Goal: Task Accomplishment & Management: Complete application form

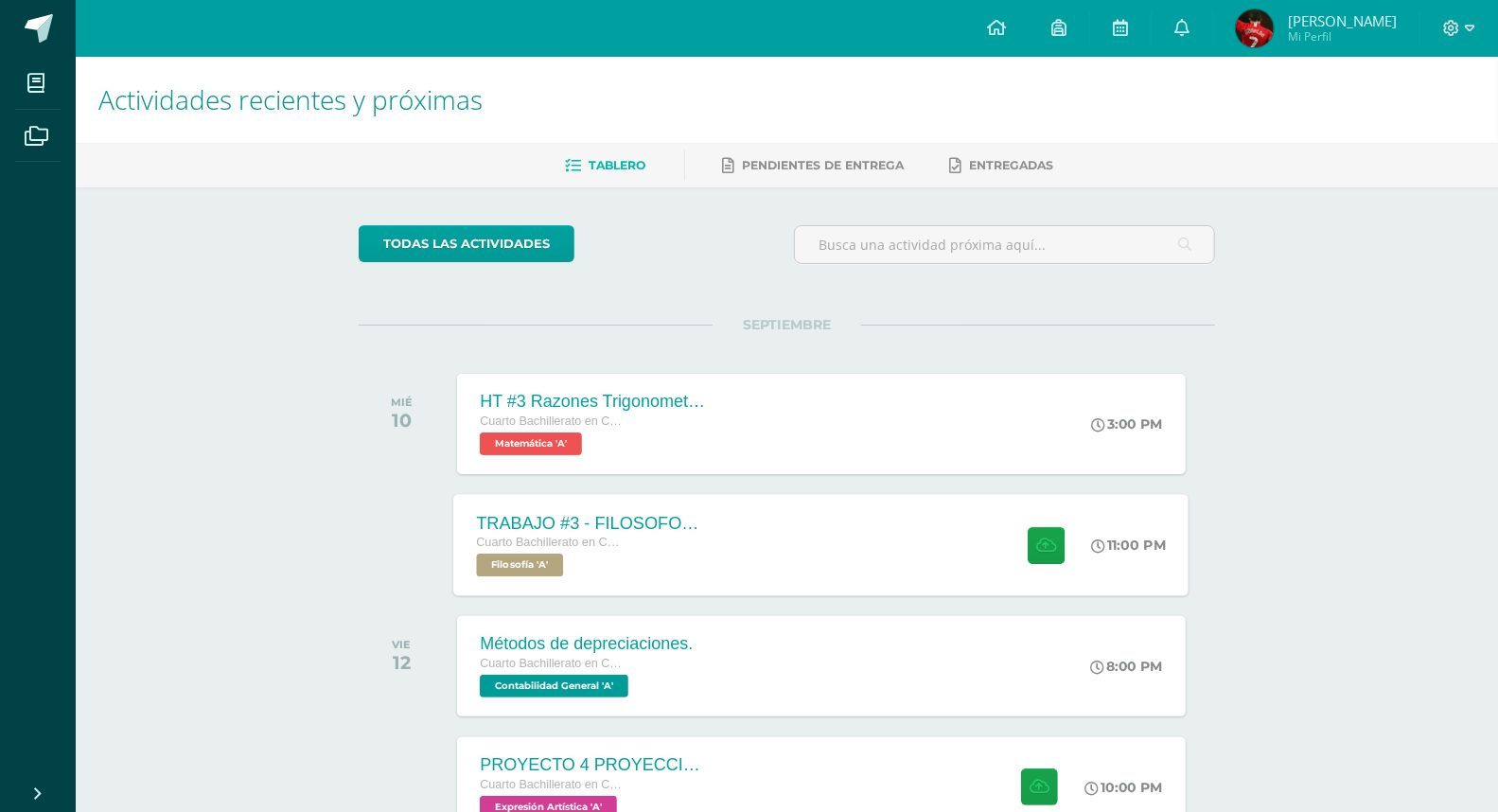
click at [627, 574] on div "Cuarto Bachillerato en CCLL con Orientación en Computación Filosofía 'A'" at bounding box center [591, 554] width 229 height 43
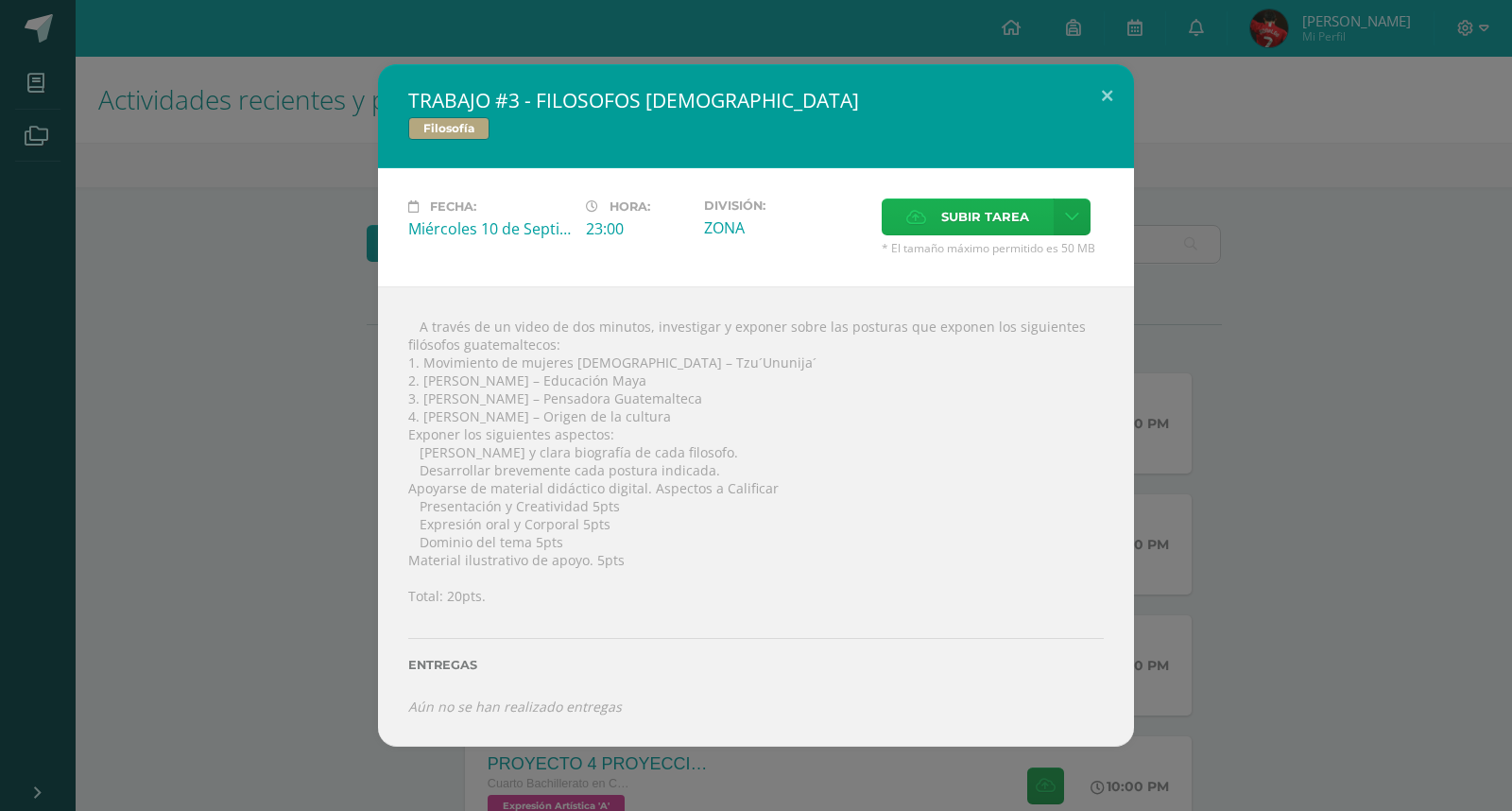
click at [1013, 219] on span "Subir tarea" at bounding box center [985, 217] width 88 height 35
click at [0, 0] on input "Subir tarea" at bounding box center [0, 0] width 0 height 0
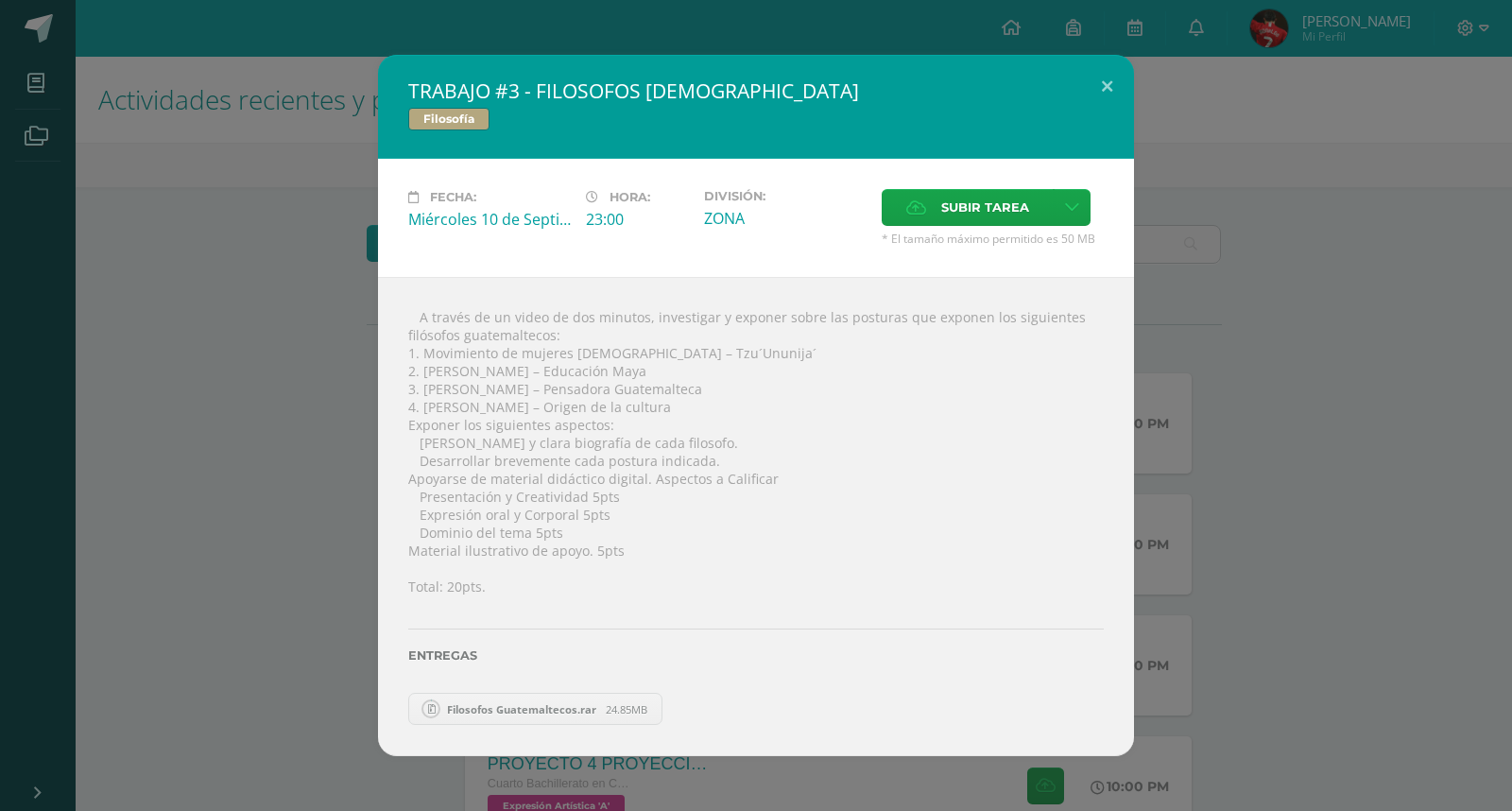
click at [1360, 478] on div "TRABAJO #3 - FILOSOFOS [DEMOGRAPHIC_DATA] Filosofía Fecha: [DATE] Hora: 23:00 D…" at bounding box center [756, 405] width 1497 height 701
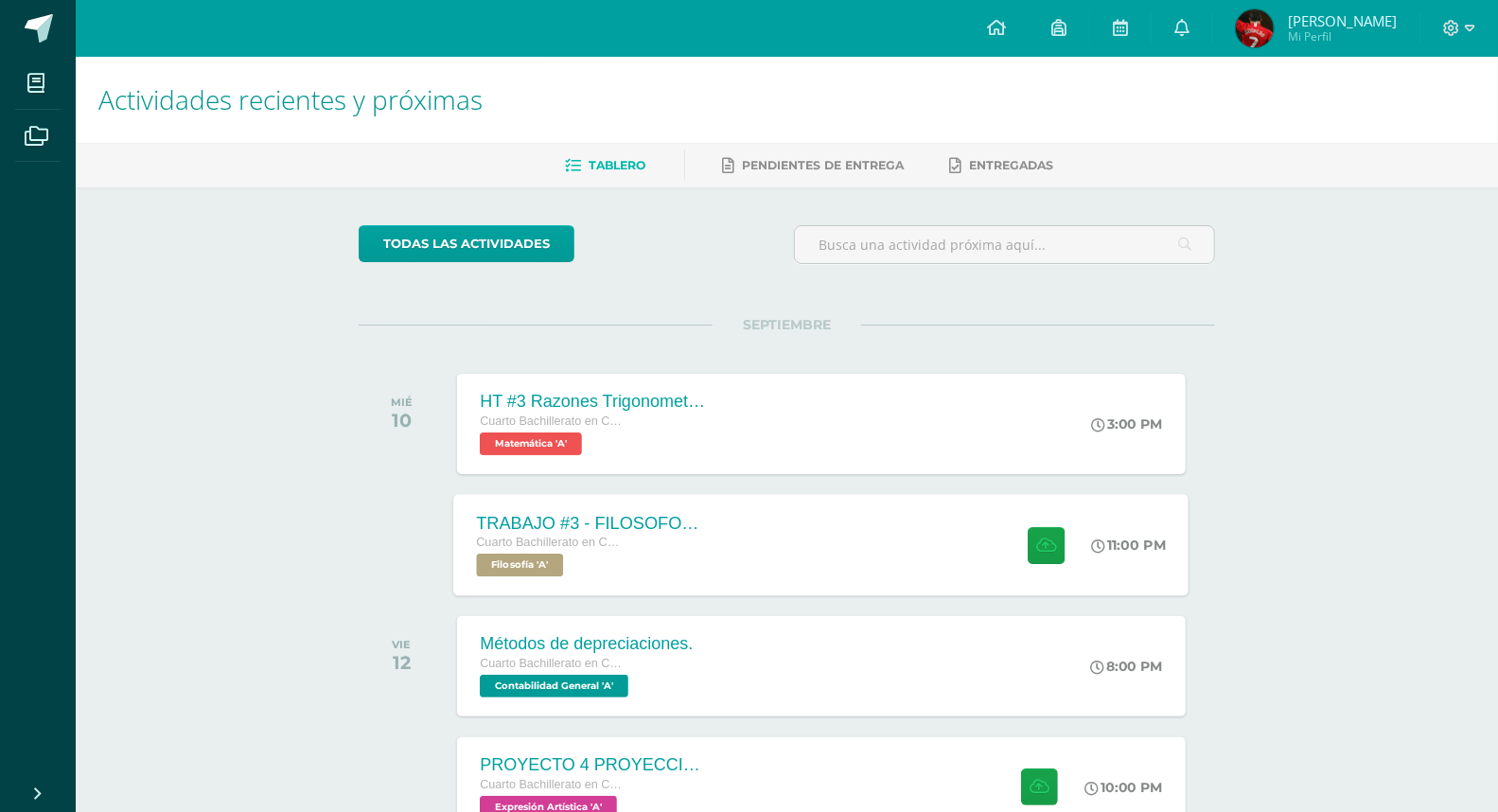
click at [561, 524] on div "TRABAJO #3 - FILOSOFOS [DEMOGRAPHIC_DATA]" at bounding box center [591, 522] width 229 height 20
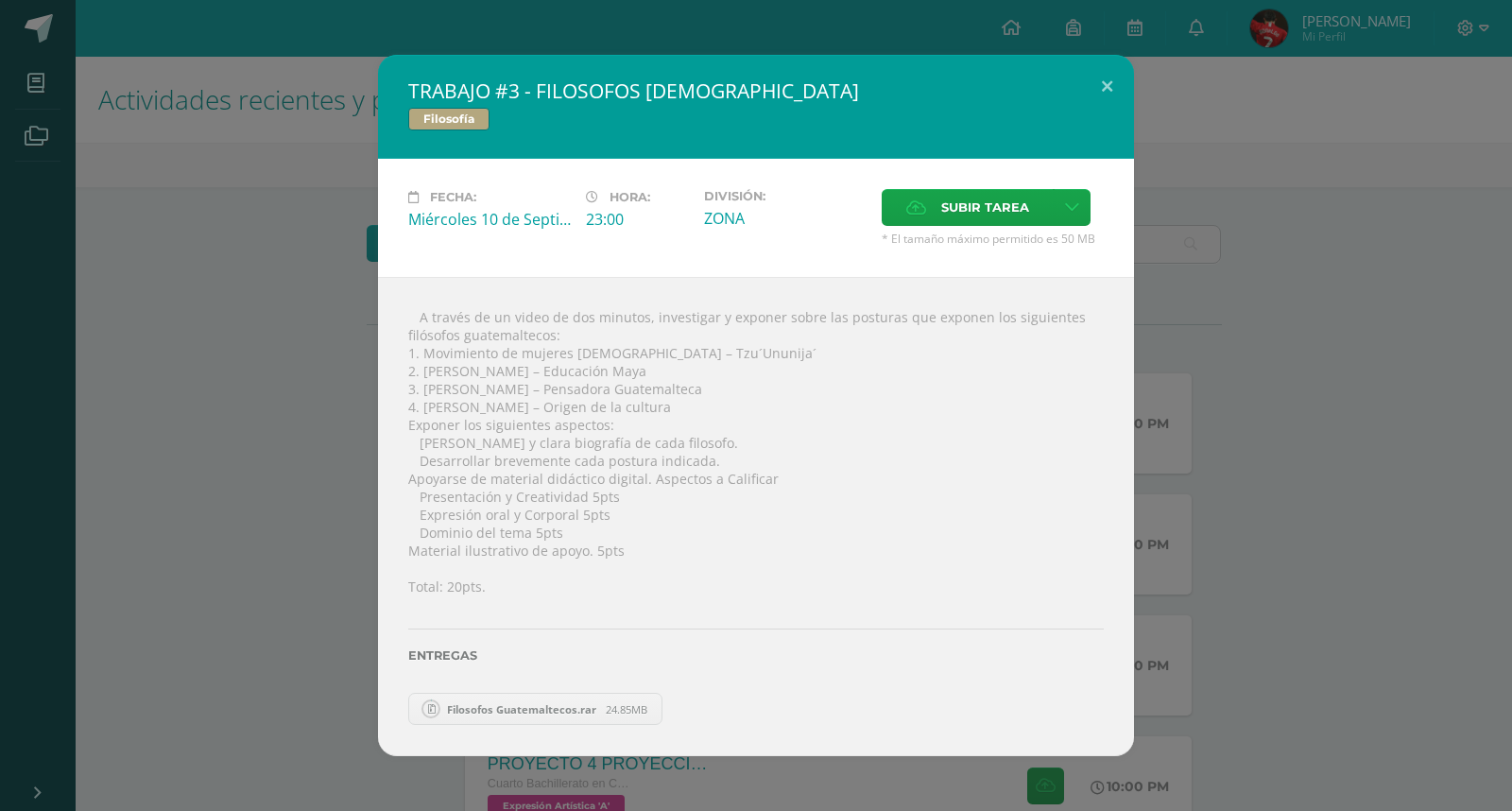
click at [334, 559] on div "TRABAJO #3 - FILOSOFOS [DEMOGRAPHIC_DATA] Filosofía Fecha: [DATE] Hora: 23:00 D…" at bounding box center [756, 405] width 1497 height 701
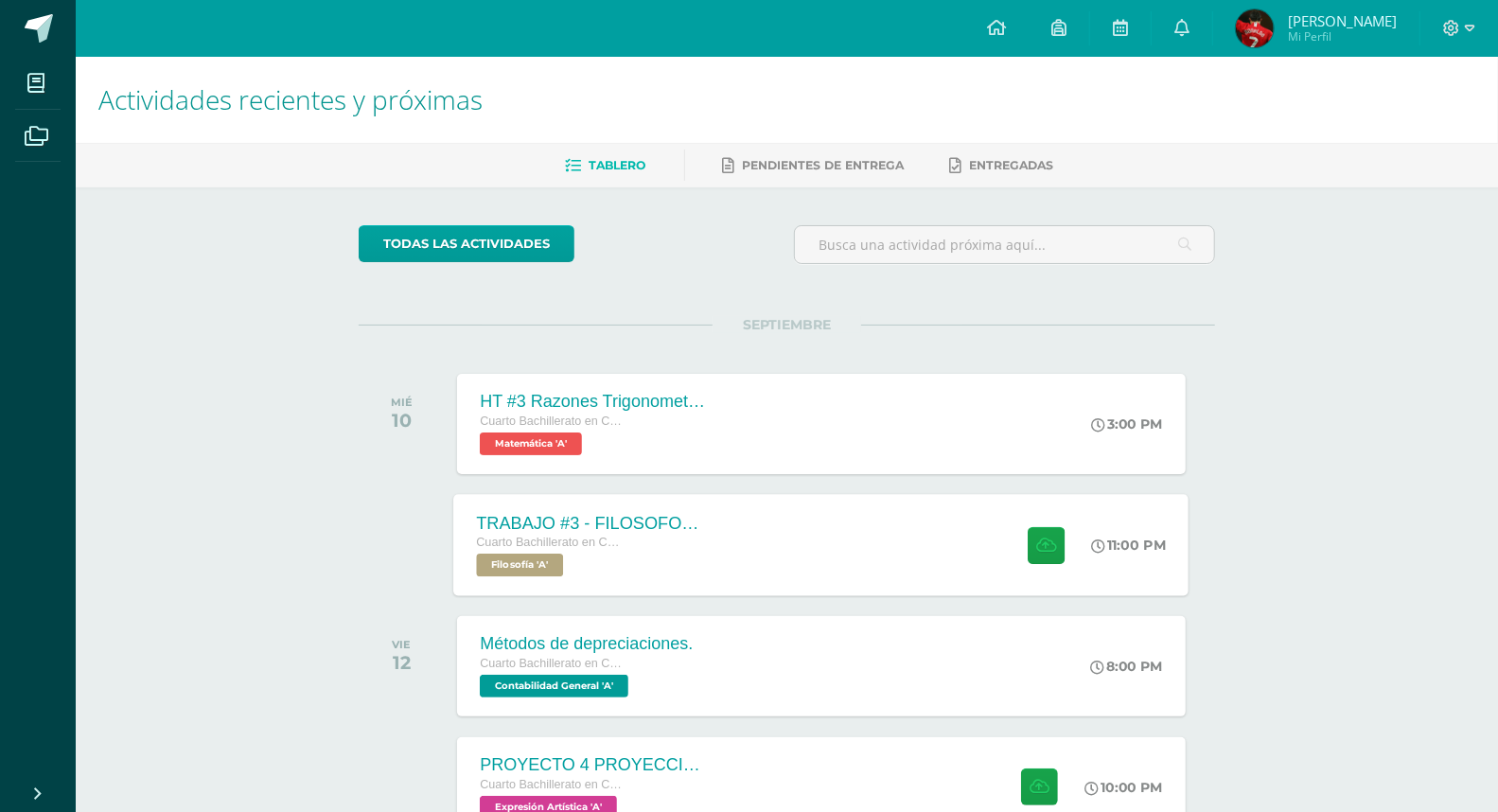
click at [781, 540] on div "TRABAJO #3 - FILOSOFOS GUATEMALTECOS Cuarto Bachillerato en CCLL con Orientació…" at bounding box center [821, 545] width 735 height 101
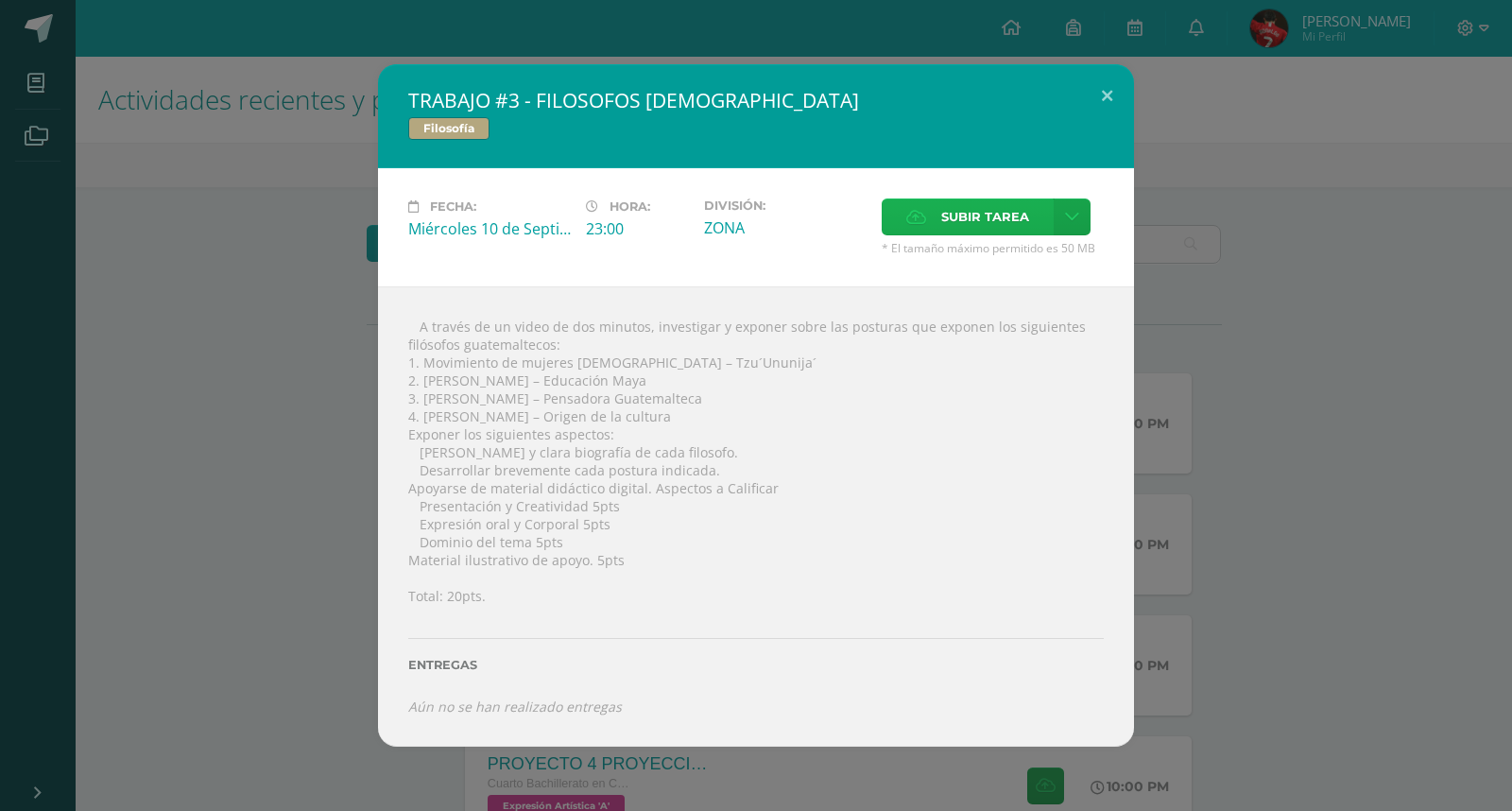
click at [988, 221] on span "Subir tarea" at bounding box center [985, 217] width 88 height 35
click at [0, 0] on input "Subir tarea" at bounding box center [0, 0] width 0 height 0
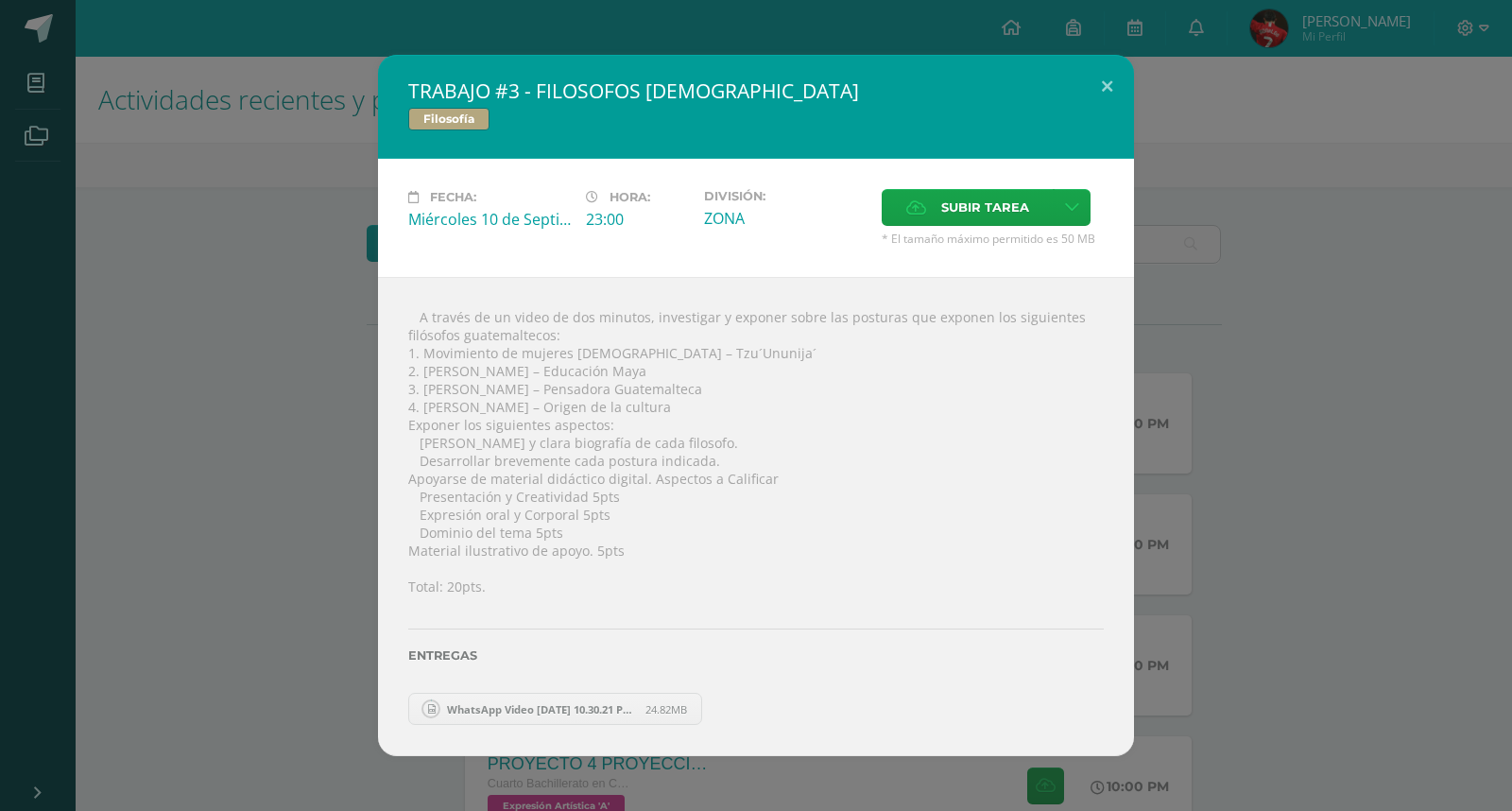
click at [590, 716] on span "WhatsApp Video 2025-09-10 at 10.30.21 PM.mp4" at bounding box center [542, 709] width 208 height 14
click at [584, 709] on span "WhatsApp Video 2025-09-10 at 10.30.21 PM.mp4" at bounding box center [542, 709] width 208 height 14
drag, startPoint x: 1291, startPoint y: 392, endPoint x: 1289, endPoint y: 379, distance: 13.2
click at [1292, 391] on div "TRABAJO #3 - FILOSOFOS [DEMOGRAPHIC_DATA] Filosofía Fecha: [DATE] Hora: 23:00 D…" at bounding box center [756, 405] width 1497 height 701
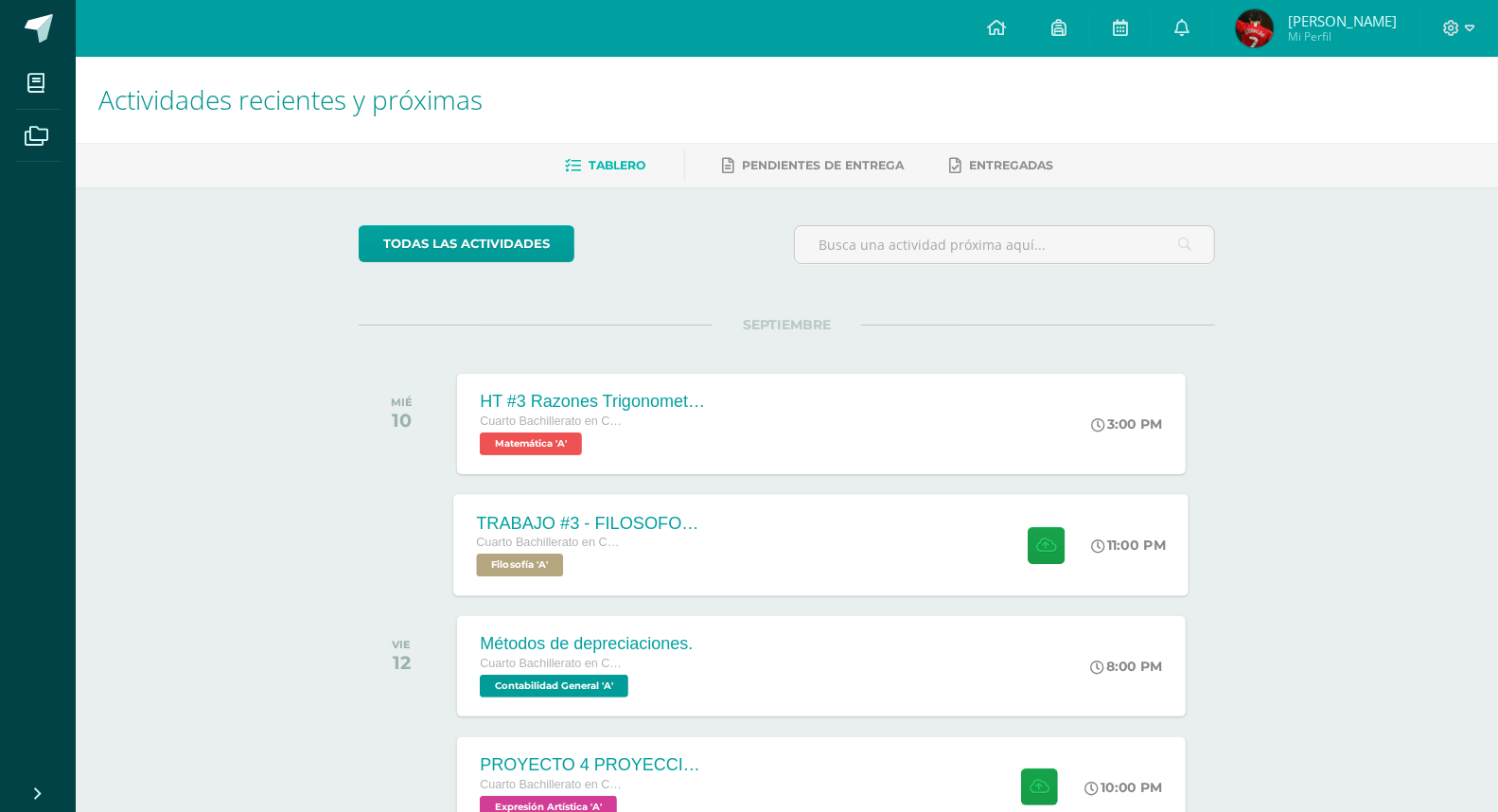
click at [950, 572] on div "TRABAJO #3 - FILOSOFOS GUATEMALTECOS Cuarto Bachillerato en CCLL con Orientació…" at bounding box center [821, 545] width 735 height 101
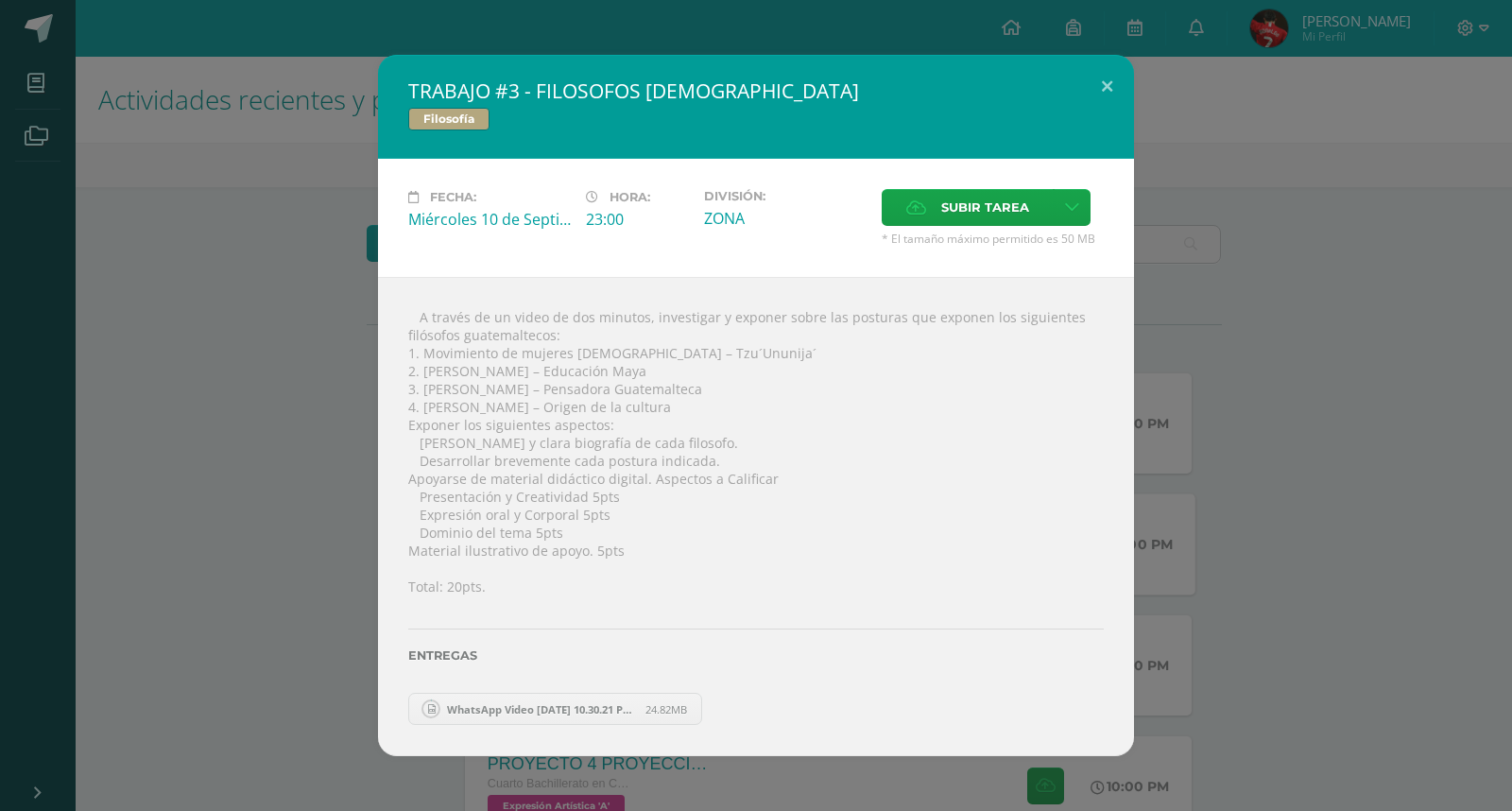
drag, startPoint x: 1236, startPoint y: 527, endPoint x: 1016, endPoint y: 440, distance: 236.6
click at [1238, 527] on div "TRABAJO #3 - FILOSOFOS [DEMOGRAPHIC_DATA] Filosofía Fecha: [DATE] Hora: 23:00 D…" at bounding box center [756, 405] width 1497 height 701
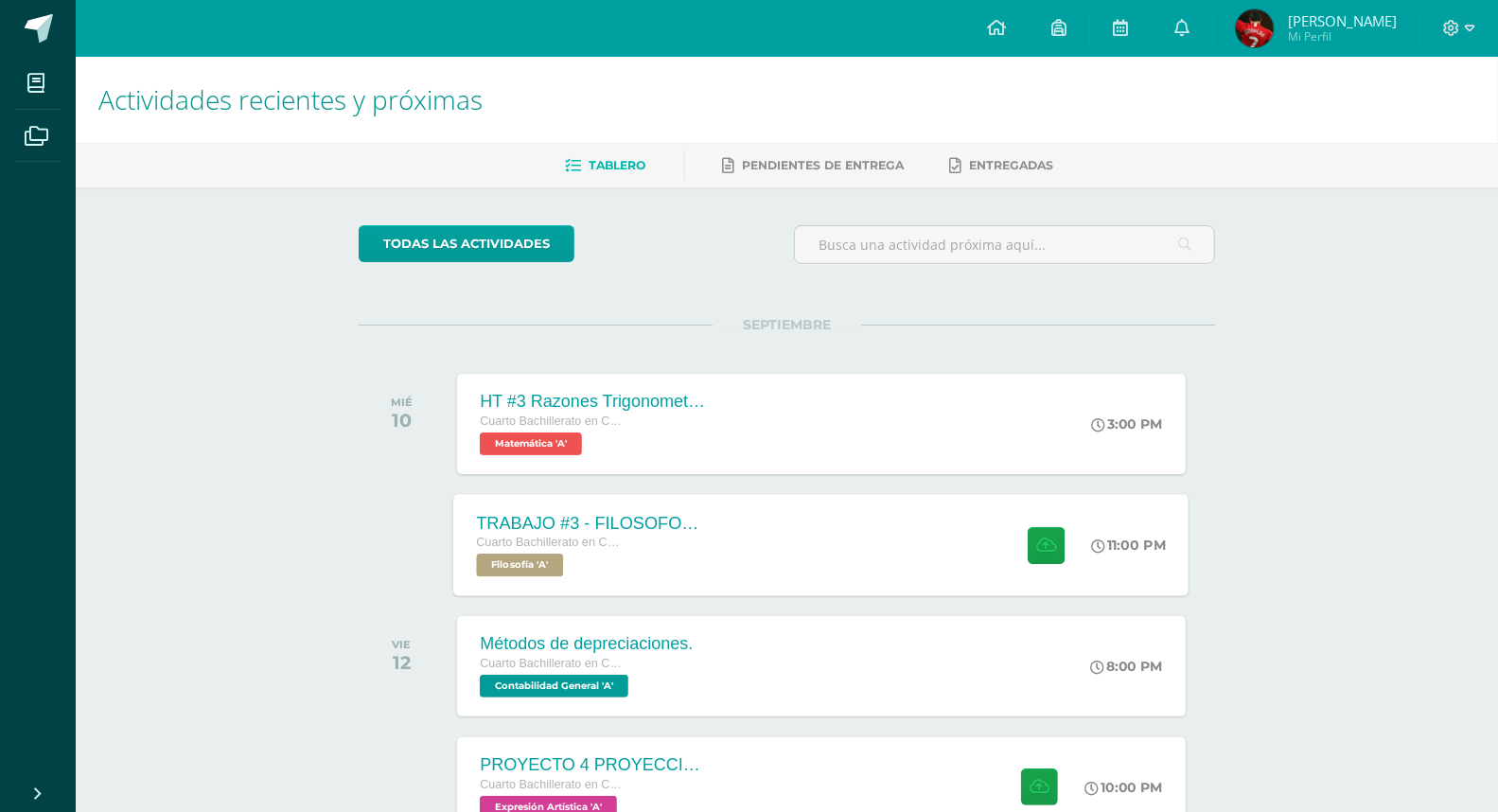
click at [581, 581] on div "TRABAJO #3 - FILOSOFOS GUATEMALTECOS Cuarto Bachillerato en CCLL con Orientació…" at bounding box center [591, 545] width 275 height 101
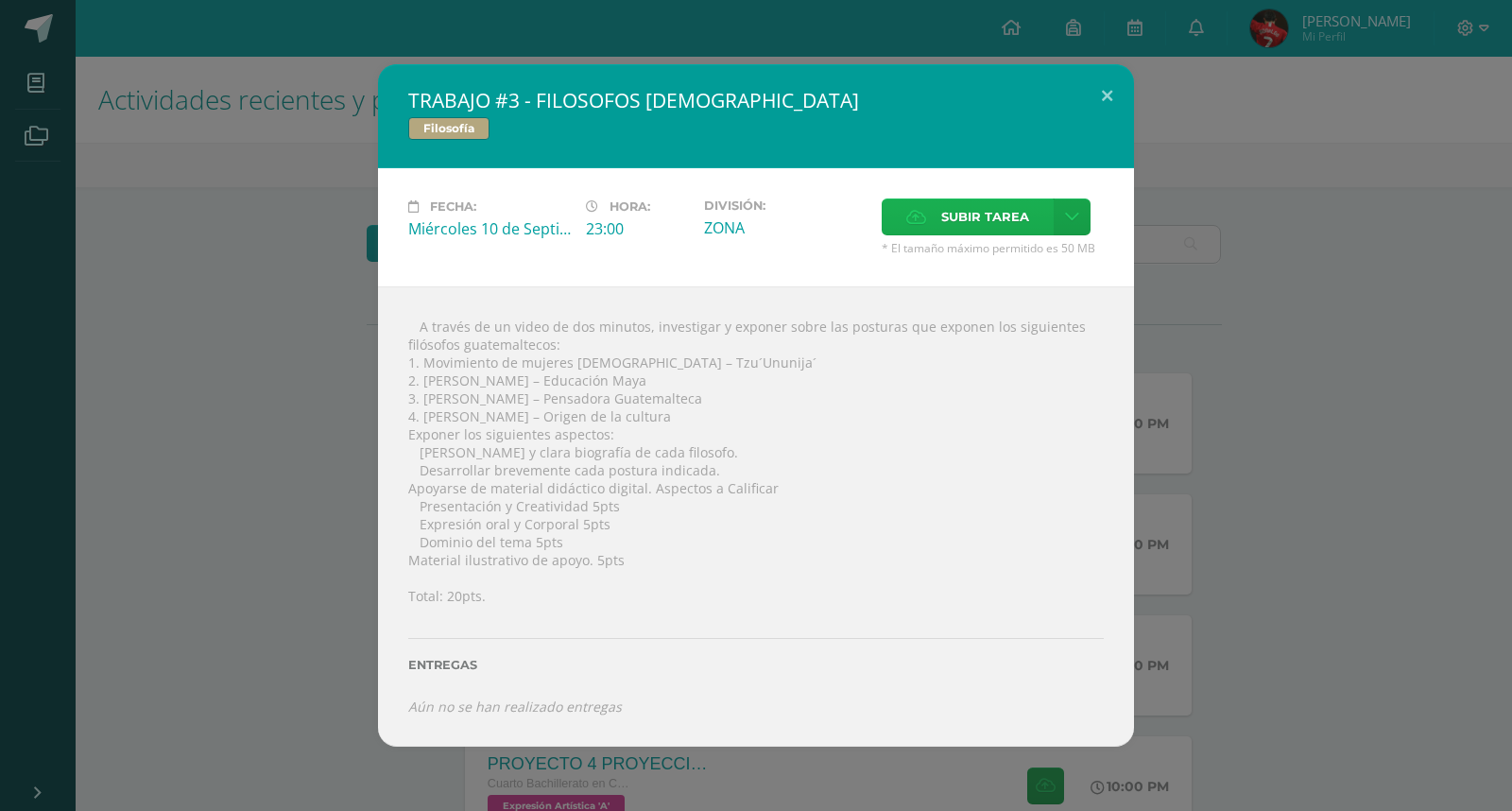
click at [1012, 209] on span "Subir tarea" at bounding box center [985, 217] width 88 height 35
click at [0, 0] on input "Subir tarea" at bounding box center [0, 0] width 0 height 0
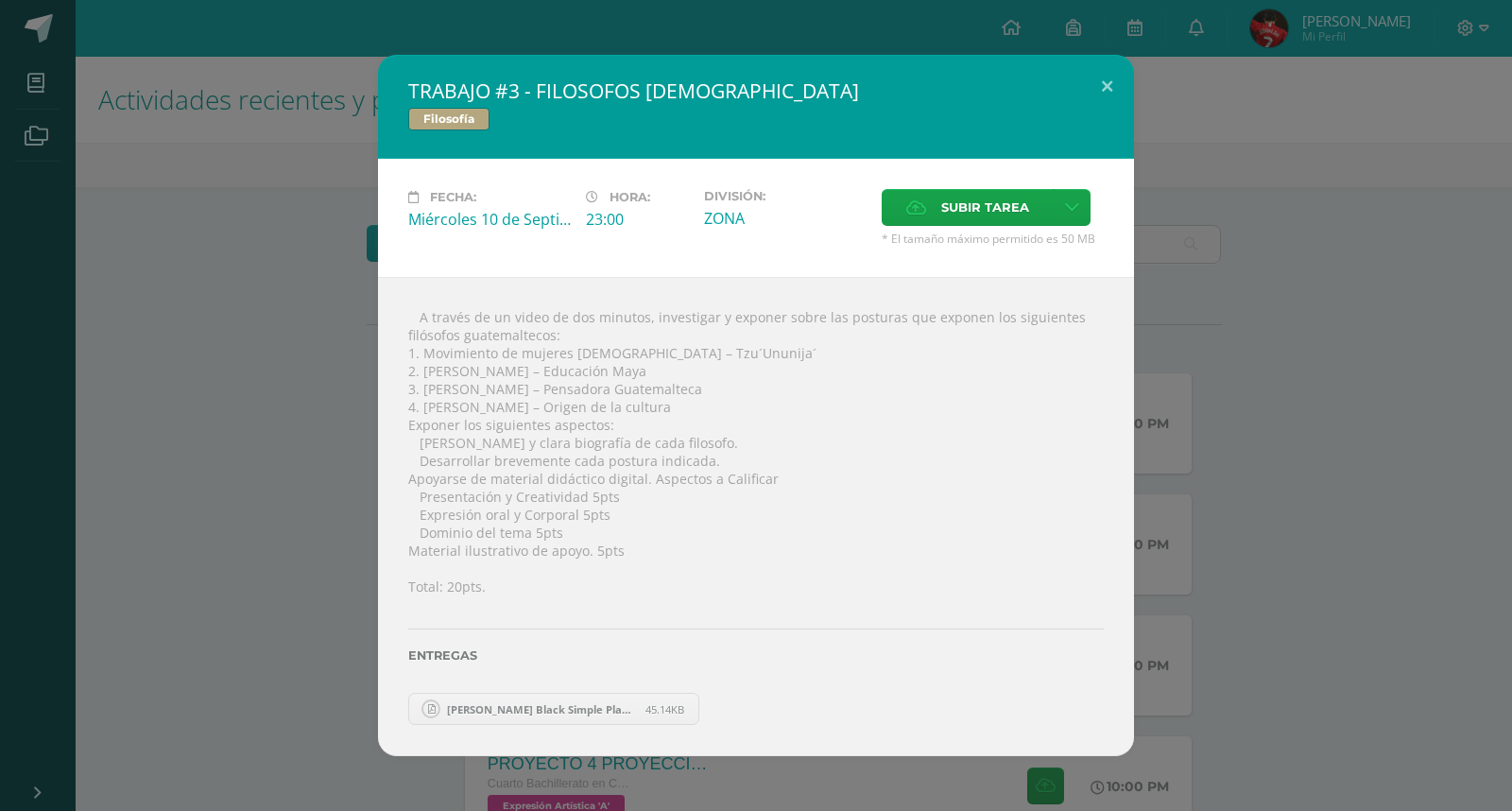
click at [685, 704] on span "45.14KB" at bounding box center [664, 709] width 39 height 14
click at [1220, 539] on div "TRABAJO #3 - FILOSOFOS [DEMOGRAPHIC_DATA] Filosofía Fecha: [DATE] Hora: 23:00 D…" at bounding box center [756, 405] width 1497 height 701
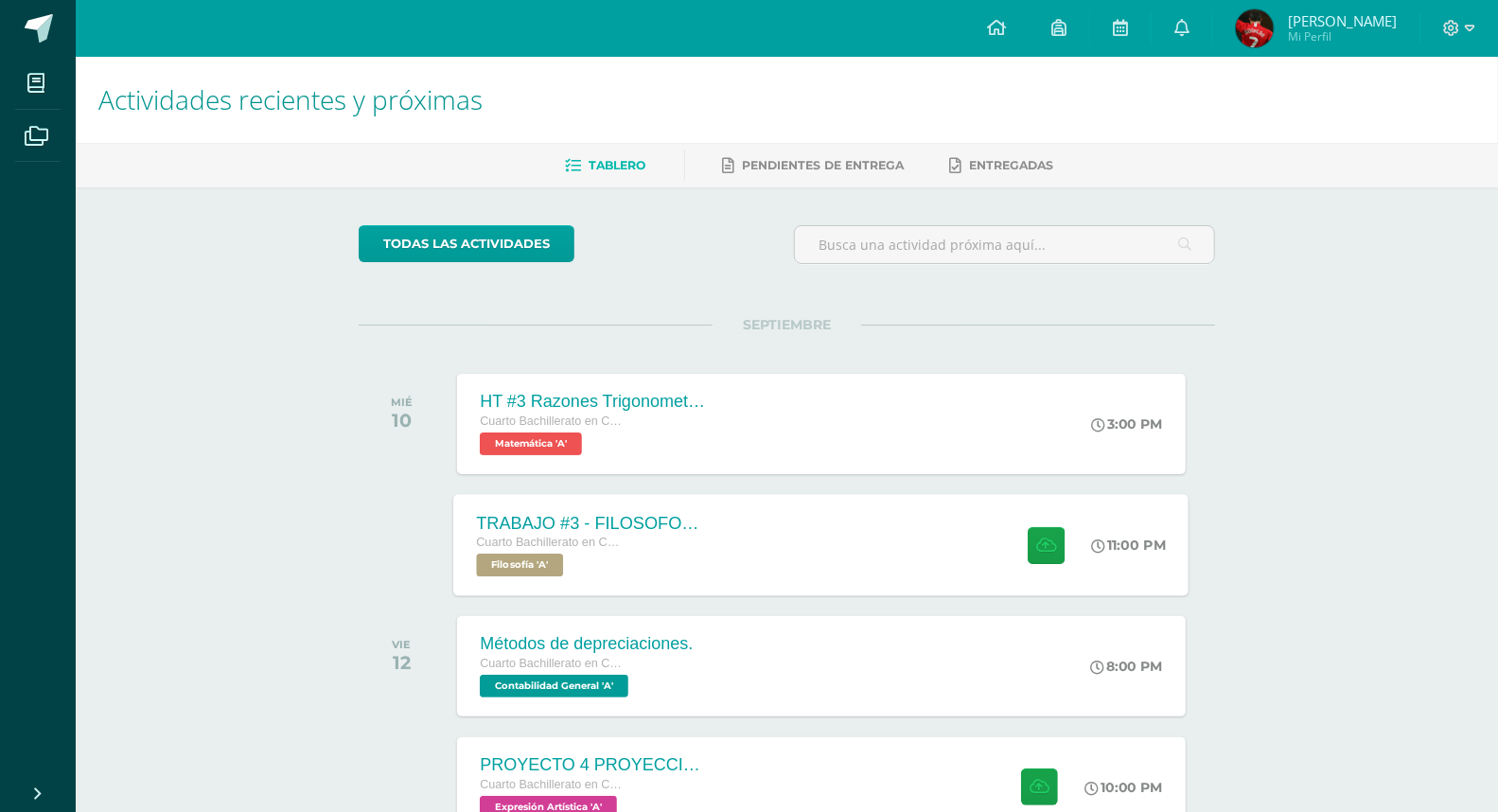
click at [830, 549] on div "TRABAJO #3 - FILOSOFOS [DEMOGRAPHIC_DATA] Cuarto Bachillerato en CCLL con Orien…" at bounding box center [821, 545] width 735 height 101
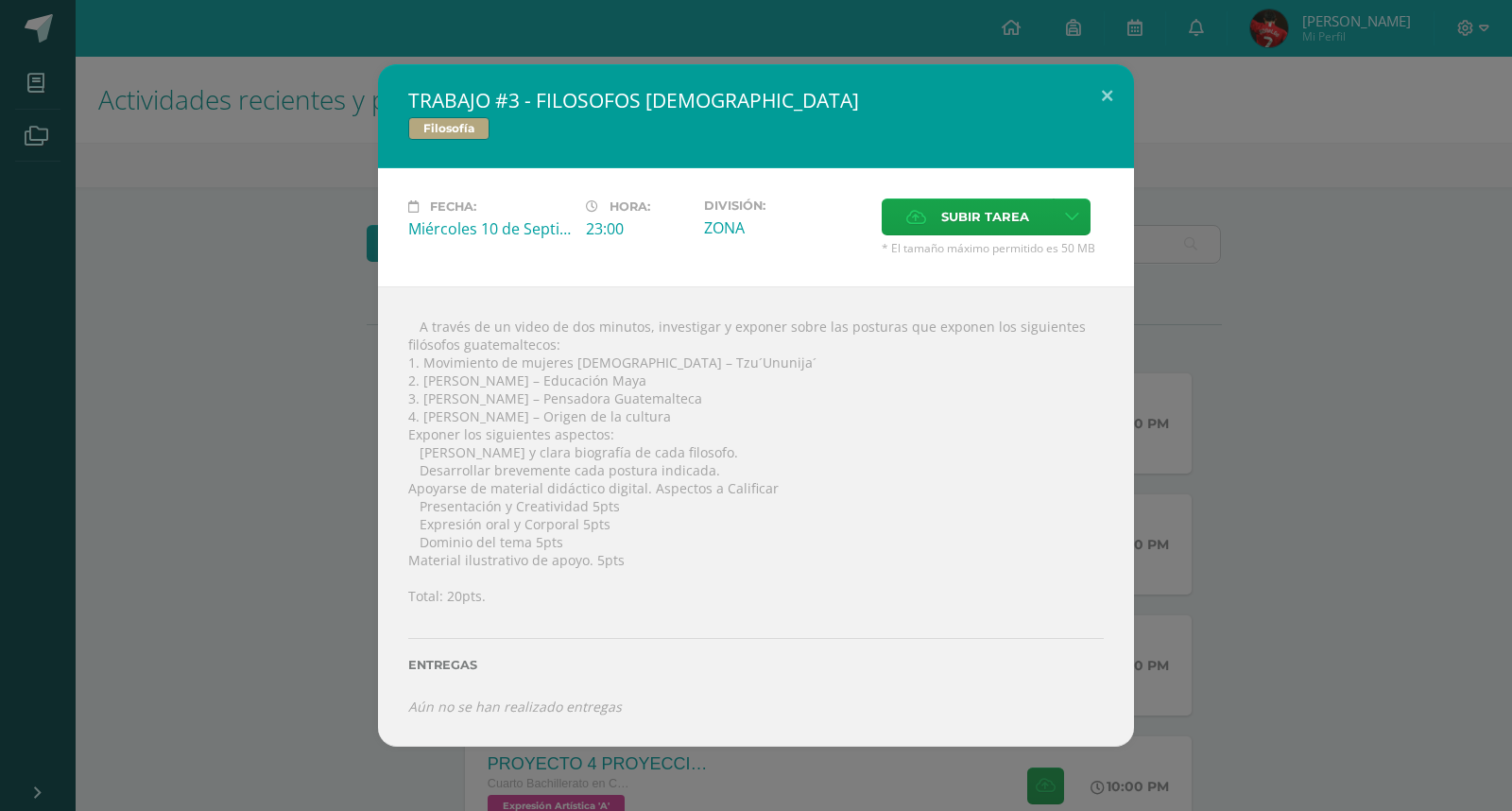
drag, startPoint x: 1273, startPoint y: 610, endPoint x: 1201, endPoint y: 501, distance: 130.6
click at [1273, 608] on div "TRABAJO #3 - FILOSOFOS [DEMOGRAPHIC_DATA] Filosofía Fecha: [DATE] Hora: 23:00 D…" at bounding box center [756, 406] width 1497 height 683
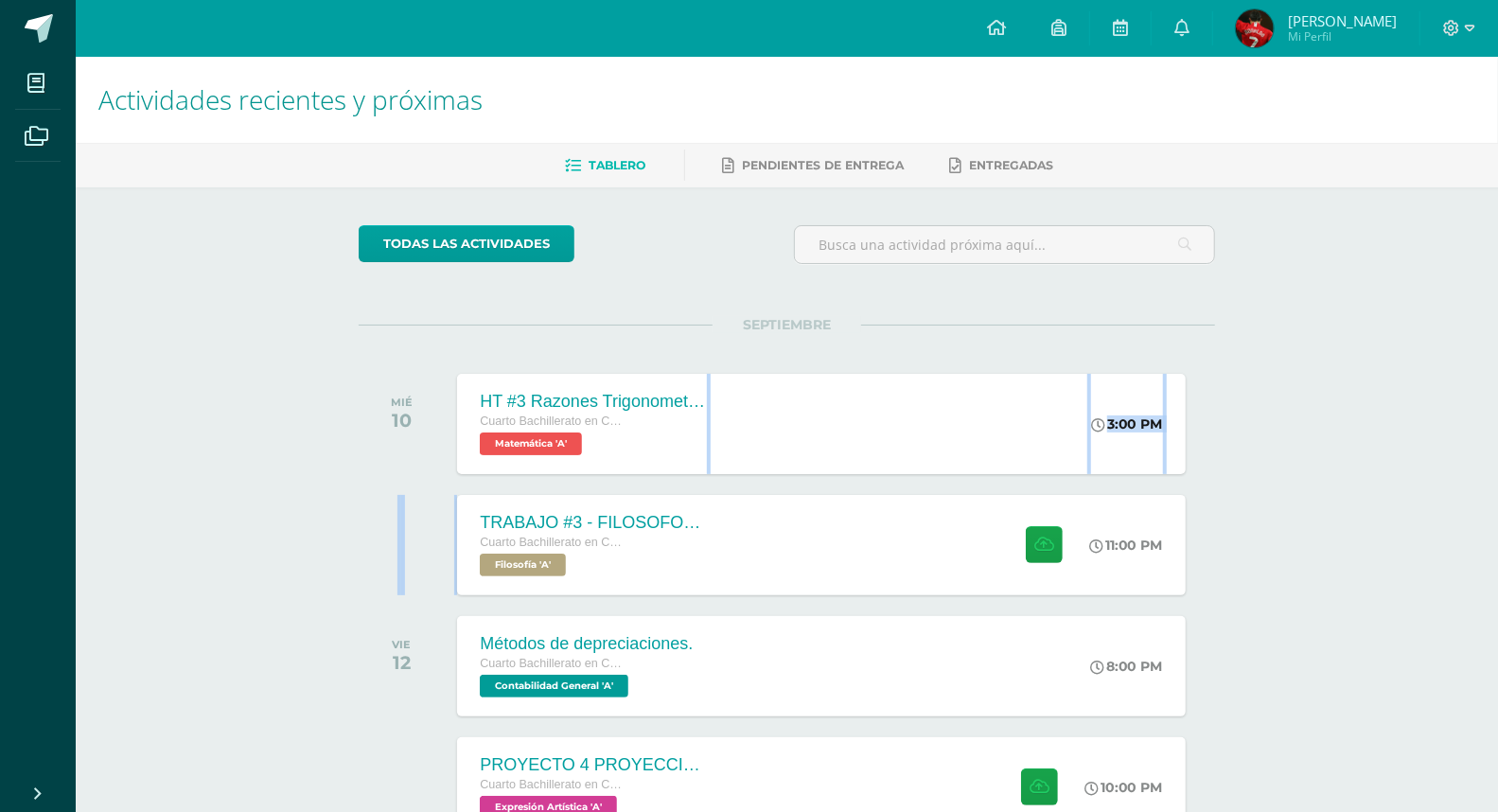
drag, startPoint x: 706, startPoint y: 479, endPoint x: 713, endPoint y: 492, distance: 14.8
click at [713, 492] on div "SEPTIEMBRE MIÉ 10 HT #3 Razones Trigonometricas Cuarto Bachillerato en CCLL con…" at bounding box center [786, 703] width 857 height 758
click at [1396, 546] on div "Actividades recientes y próximas Tablero Pendientes de entrega Entregadas todas…" at bounding box center [786, 628] width 1423 height 1142
click at [1077, 552] on div at bounding box center [1042, 545] width 93 height 101
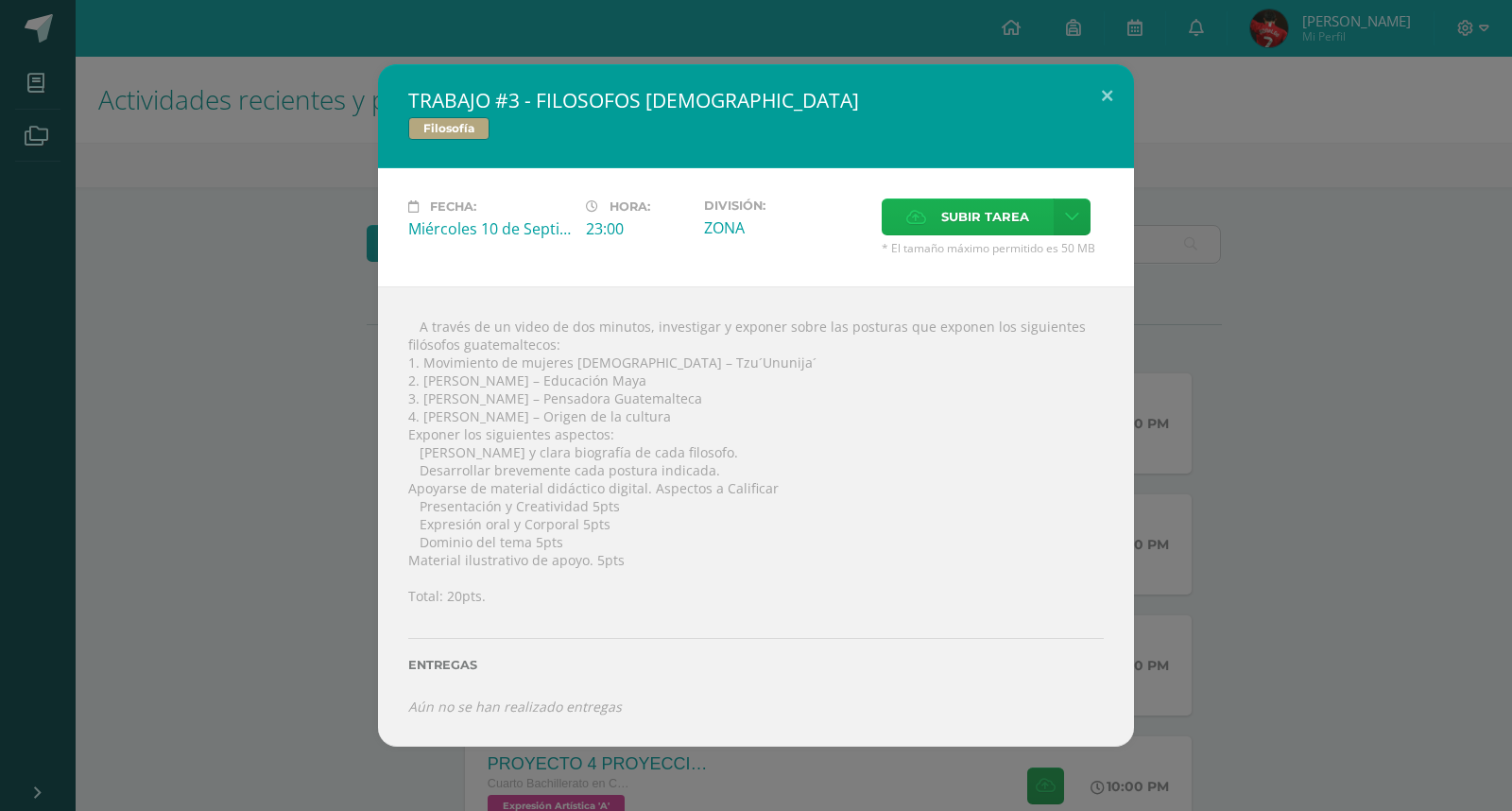
click at [966, 222] on span "Subir tarea" at bounding box center [985, 217] width 88 height 35
click at [0, 0] on input "Subir tarea" at bounding box center [0, 0] width 0 height 0
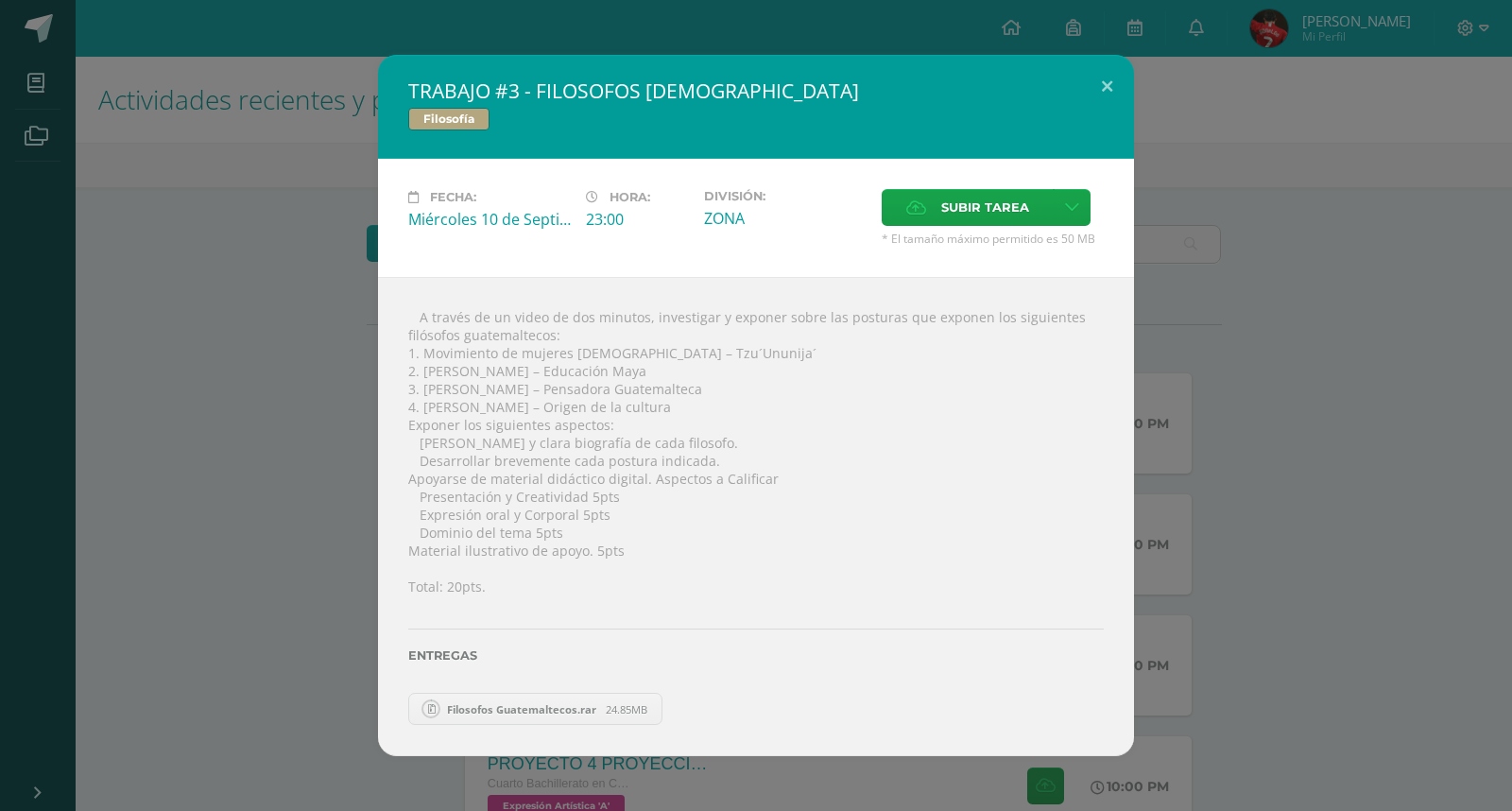
click at [615, 704] on span "24.85MB" at bounding box center [626, 709] width 41 height 14
click at [1233, 518] on div "TRABAJO #3 - FILOSOFOS [DEMOGRAPHIC_DATA] Filosofía Fecha: [DATE] Hora: 23:00 D…" at bounding box center [756, 405] width 1497 height 701
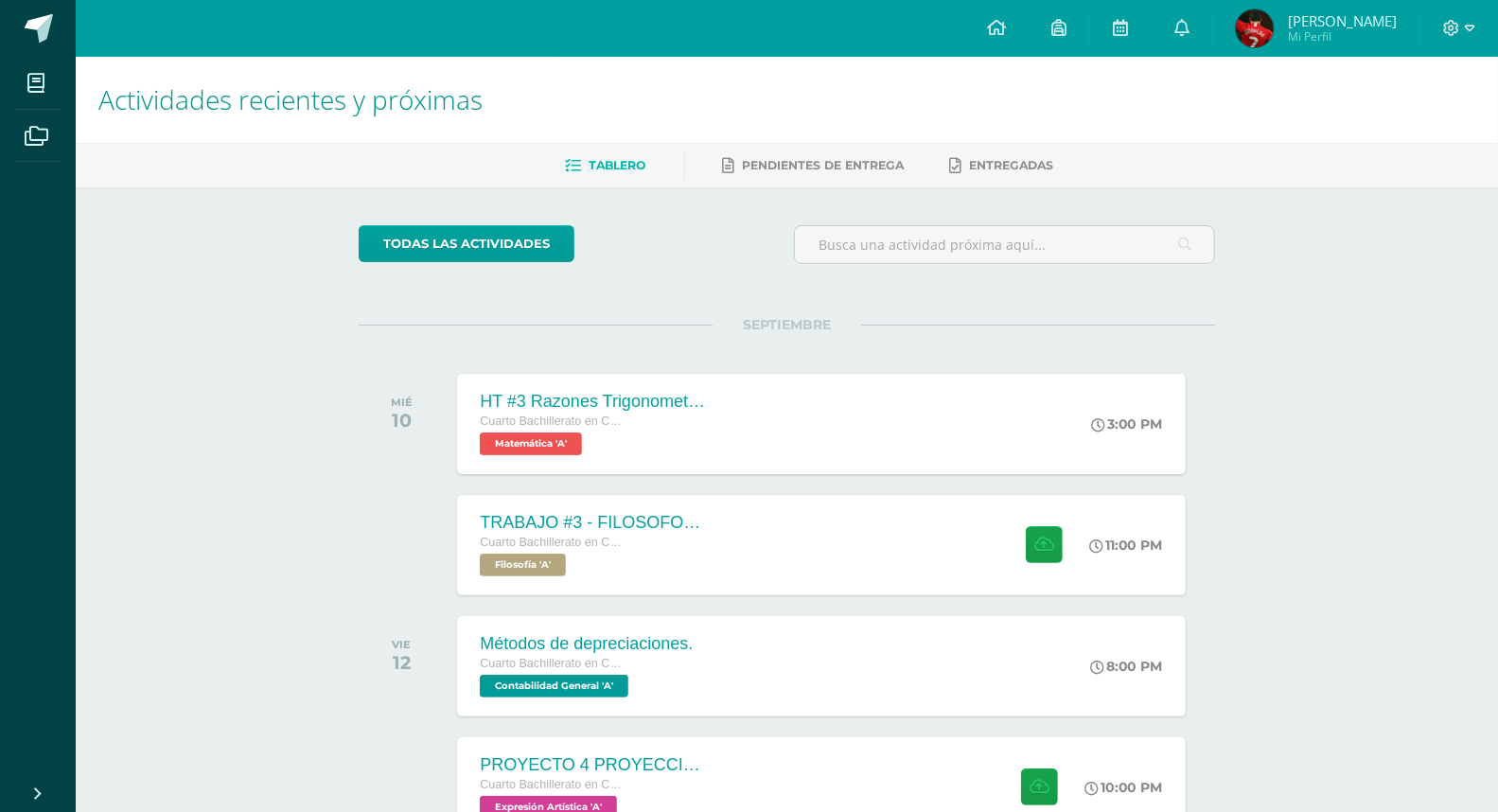
click at [821, 616] on div "Métodos de depreciaciones. Cuarto Bachillerato en CCLL con Orientación en Compu…" at bounding box center [821, 666] width 728 height 100
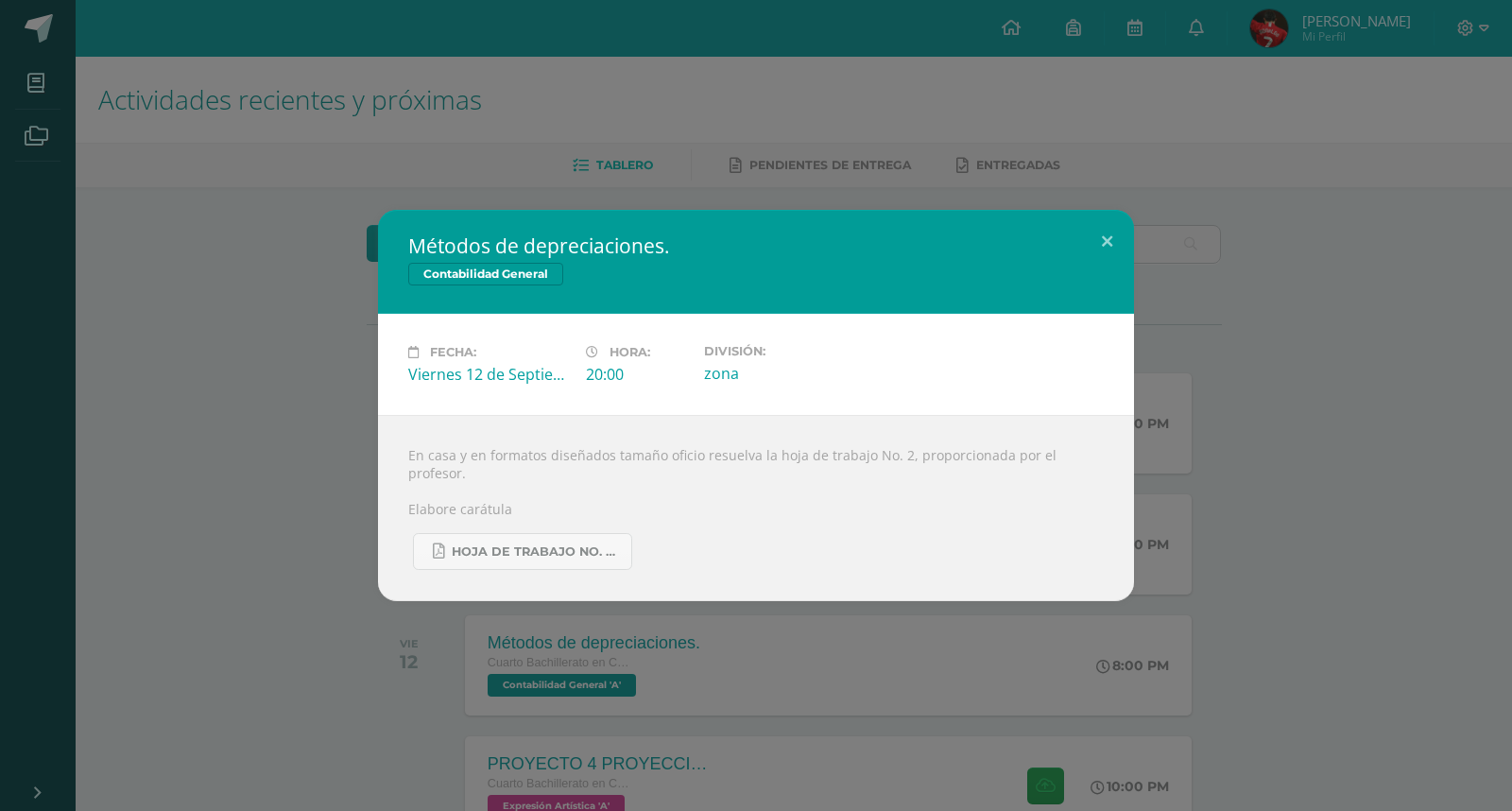
click at [321, 577] on div "Métodos de depreciaciones. Contabilidad General Fecha: Viernes 12 de Septiembre…" at bounding box center [756, 406] width 1497 height 392
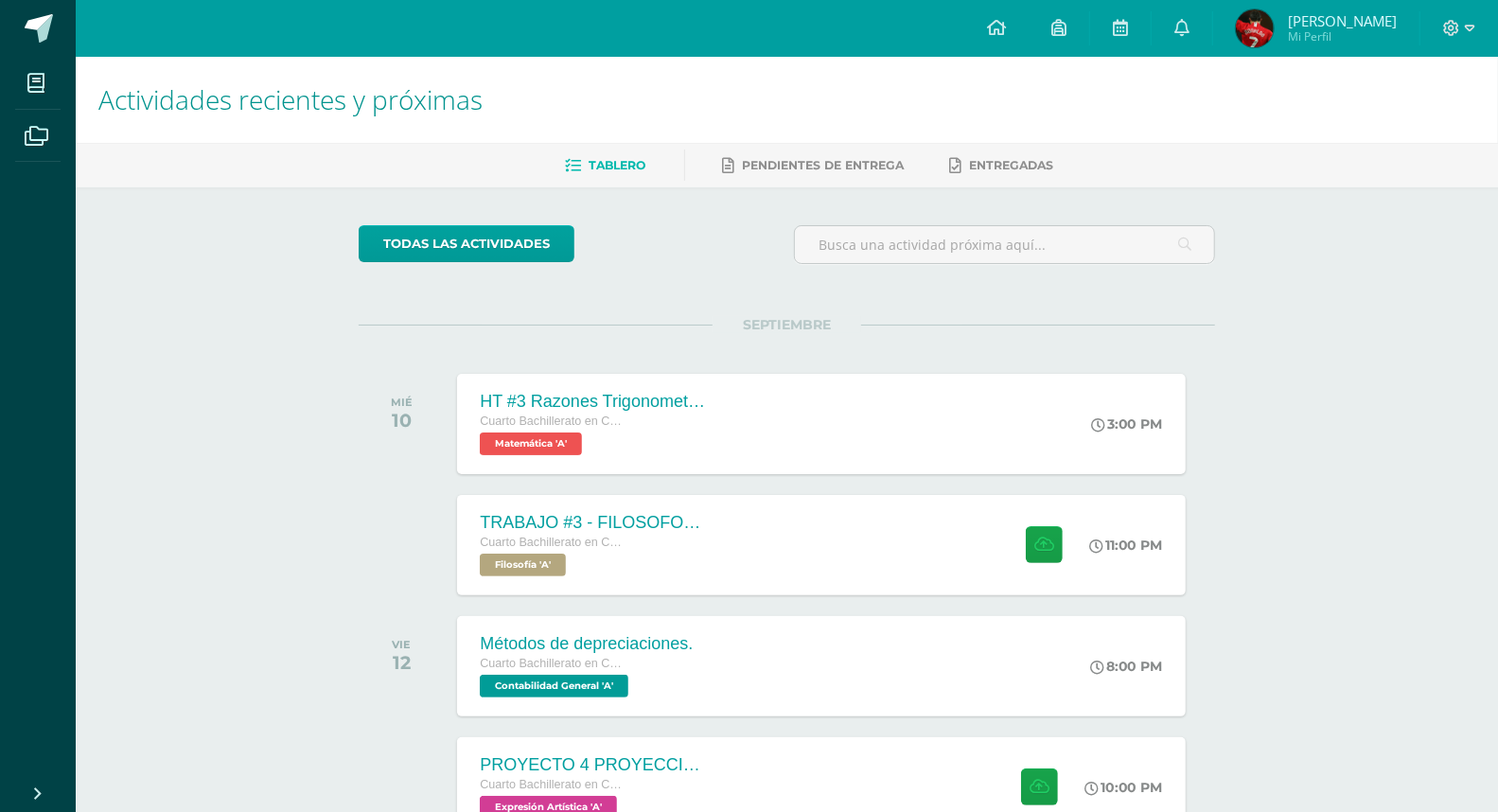
click at [606, 542] on span "Cuarto Bachillerato en CCLL con Orientación en Computación" at bounding box center [551, 543] width 142 height 14
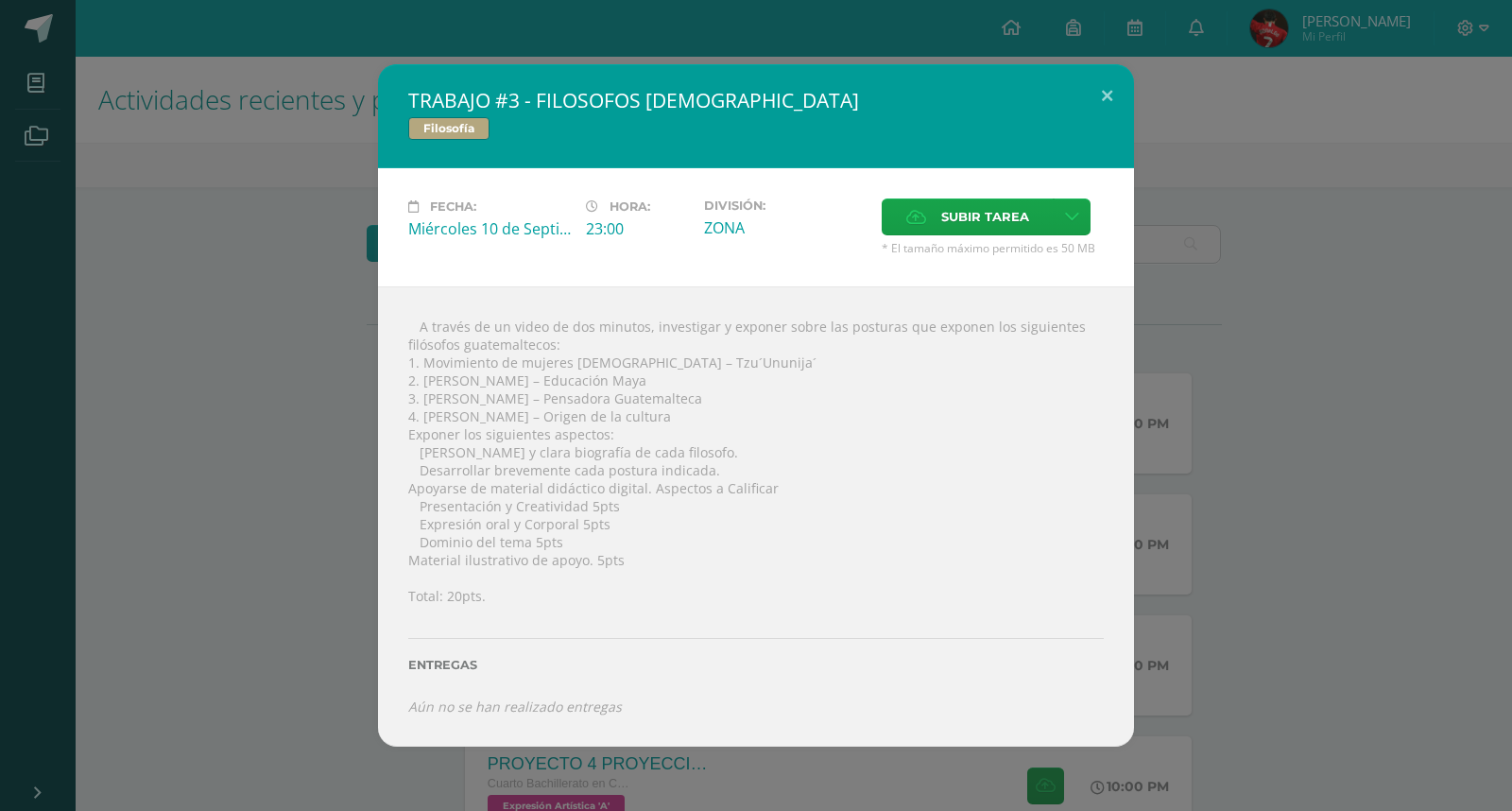
click at [364, 662] on div "TRABAJO #3 - FILOSOFOS [DEMOGRAPHIC_DATA] Filosofía Fecha: [DATE] Hora: 23:00 D…" at bounding box center [756, 406] width 1497 height 683
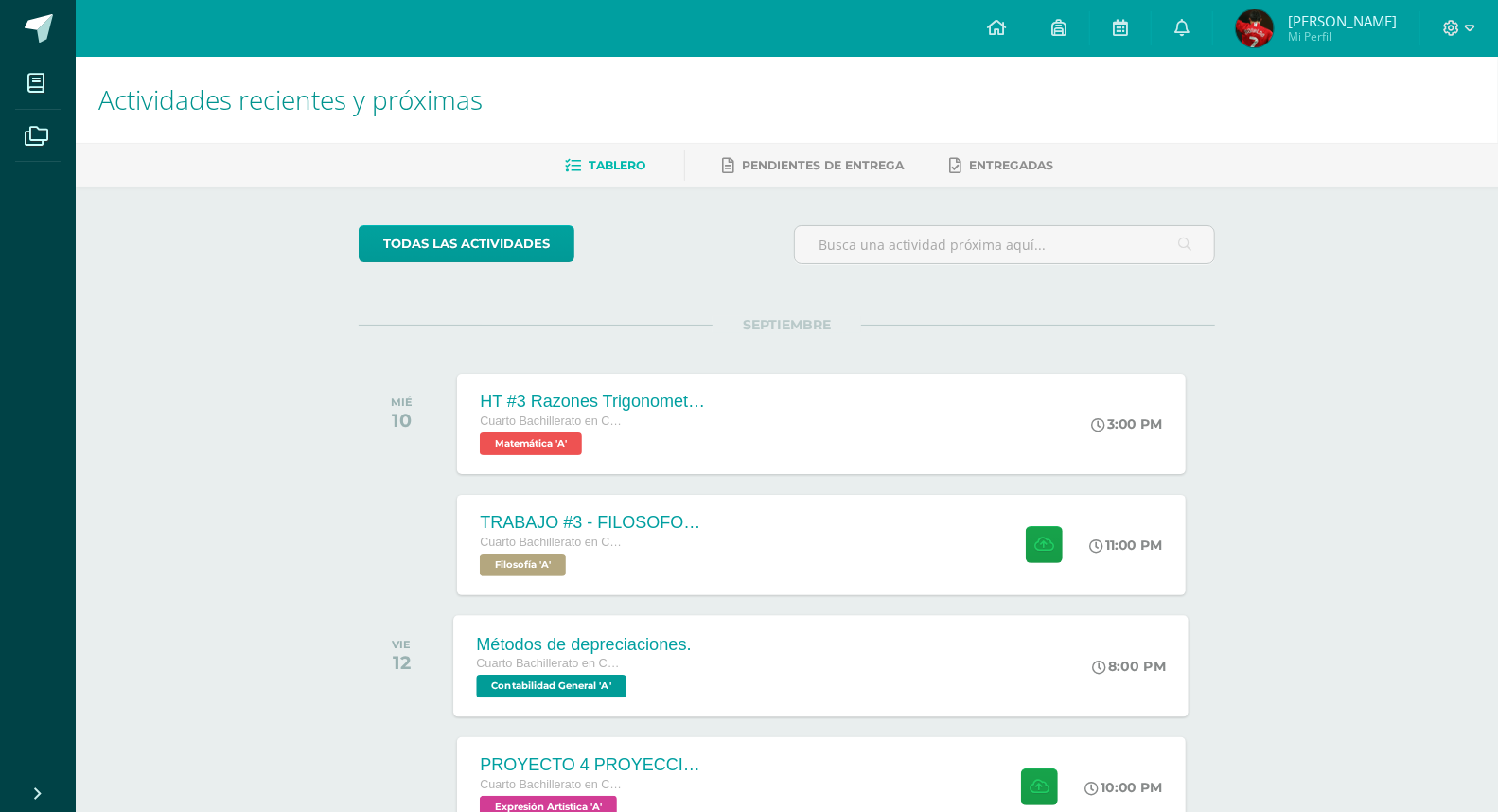
click at [639, 625] on div "Métodos de depreciaciones. Cuarto Bachillerato en CCLL con Orientación en Compu…" at bounding box center [584, 665] width 261 height 101
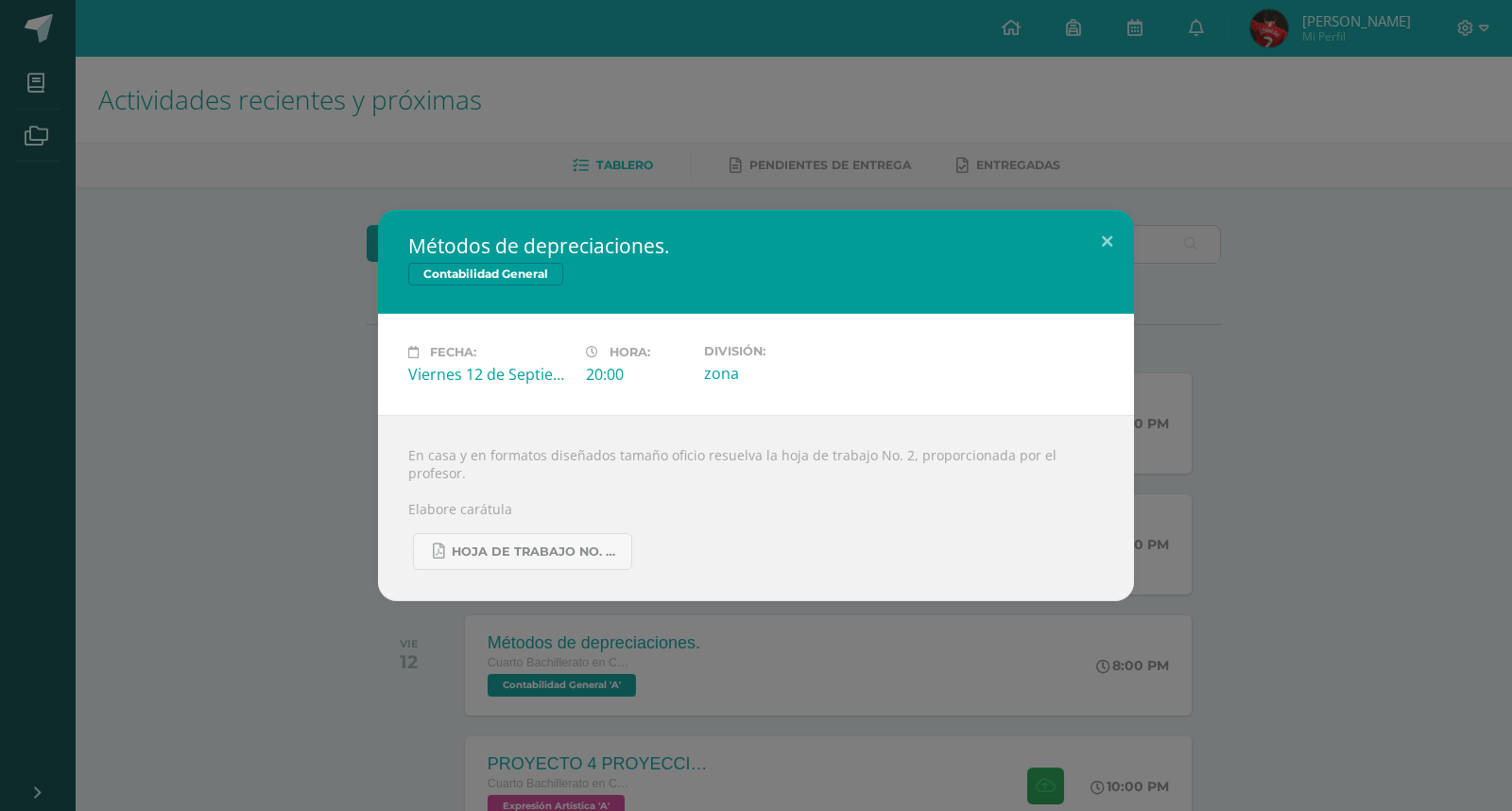
click at [341, 554] on div "Métodos de depreciaciones. Contabilidad General Fecha: Viernes 12 de Septiembre…" at bounding box center [756, 406] width 1497 height 392
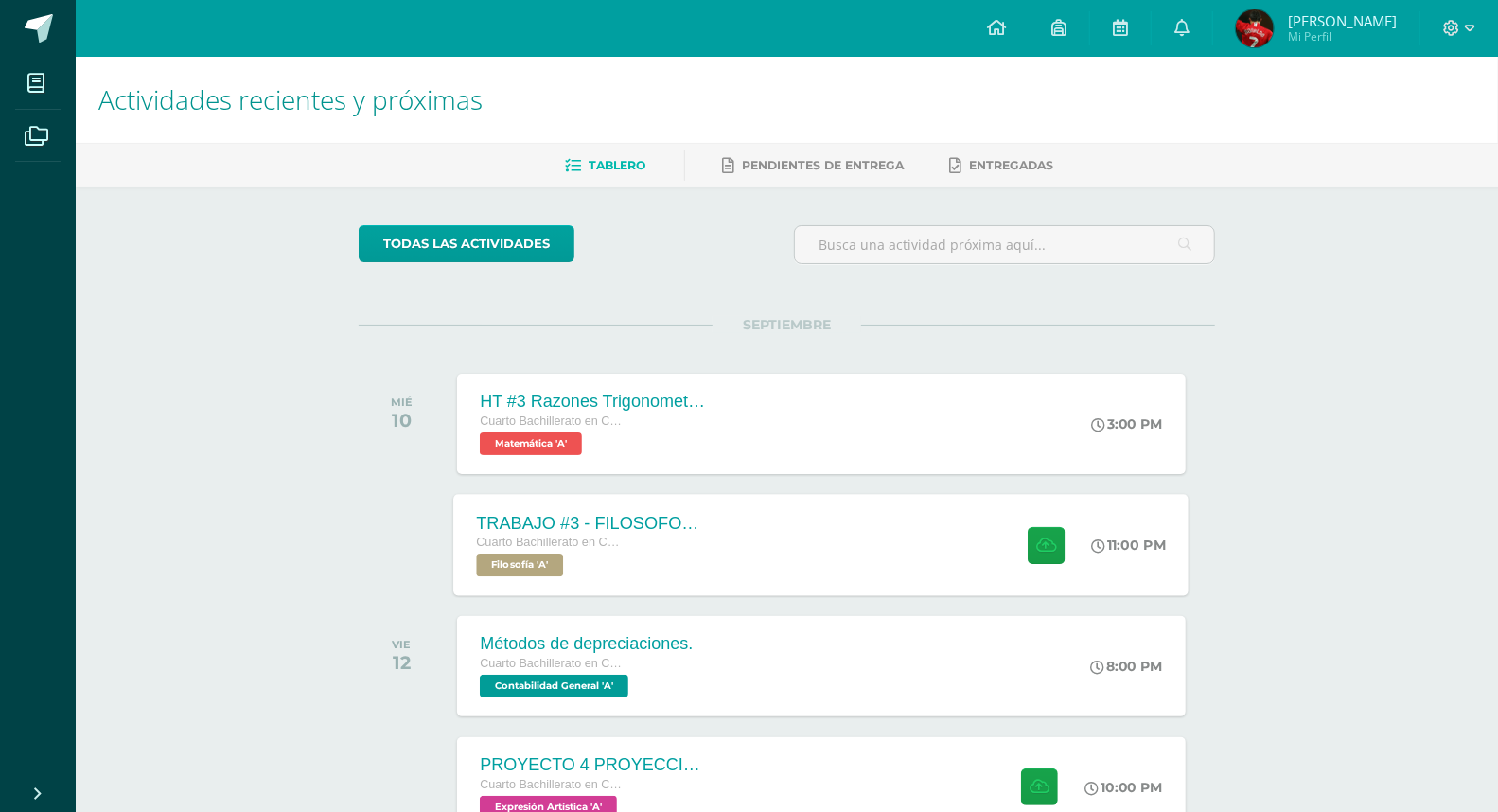
click at [821, 573] on div "TRABAJO #3 - FILOSOFOS GUATEMALTECOS Cuarto Bachillerato en CCLL con Orientació…" at bounding box center [821, 545] width 735 height 101
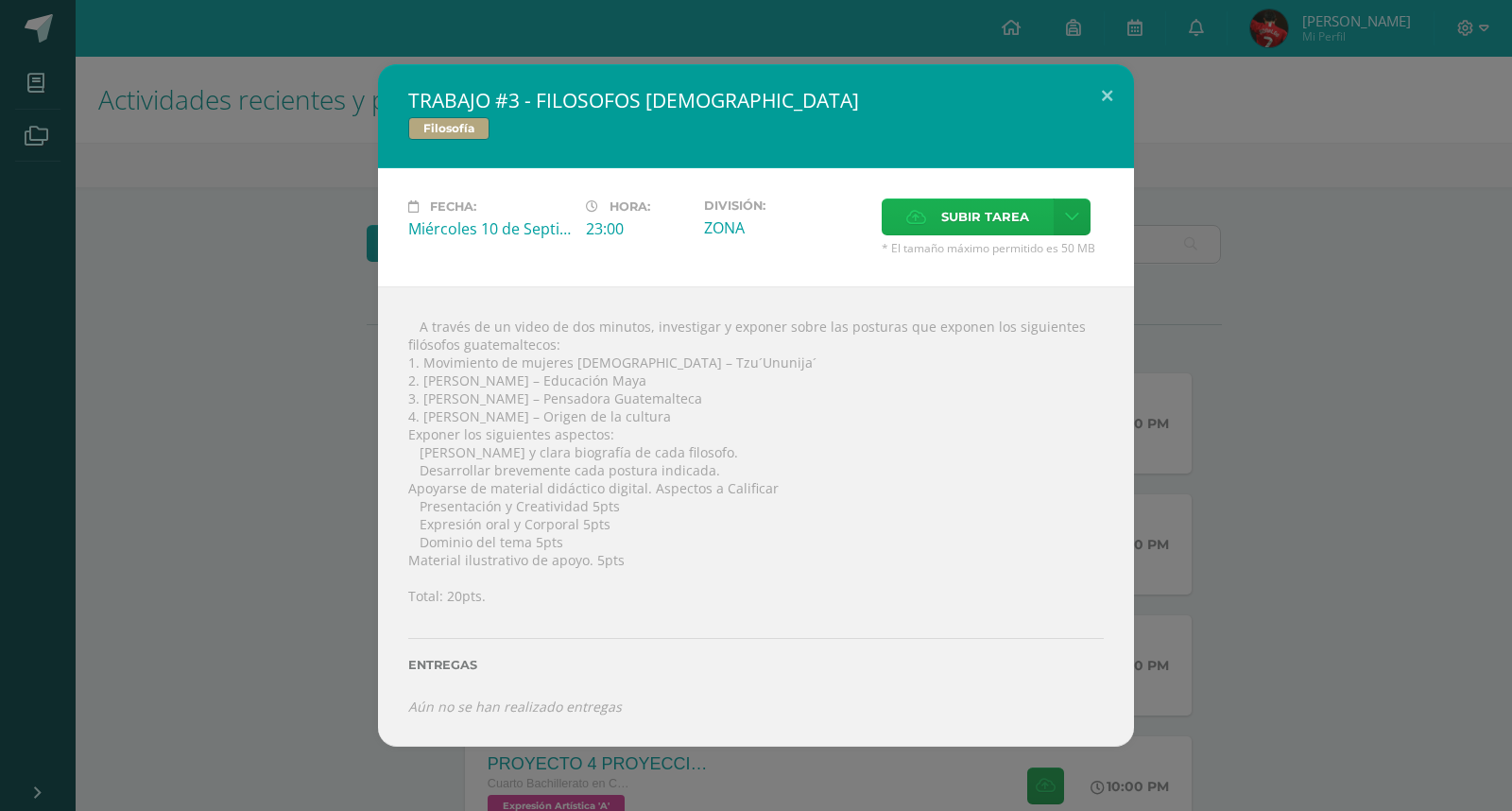
click at [953, 224] on span "Subir tarea" at bounding box center [985, 217] width 88 height 35
click at [0, 0] on input "Subir tarea" at bounding box center [0, 0] width 0 height 0
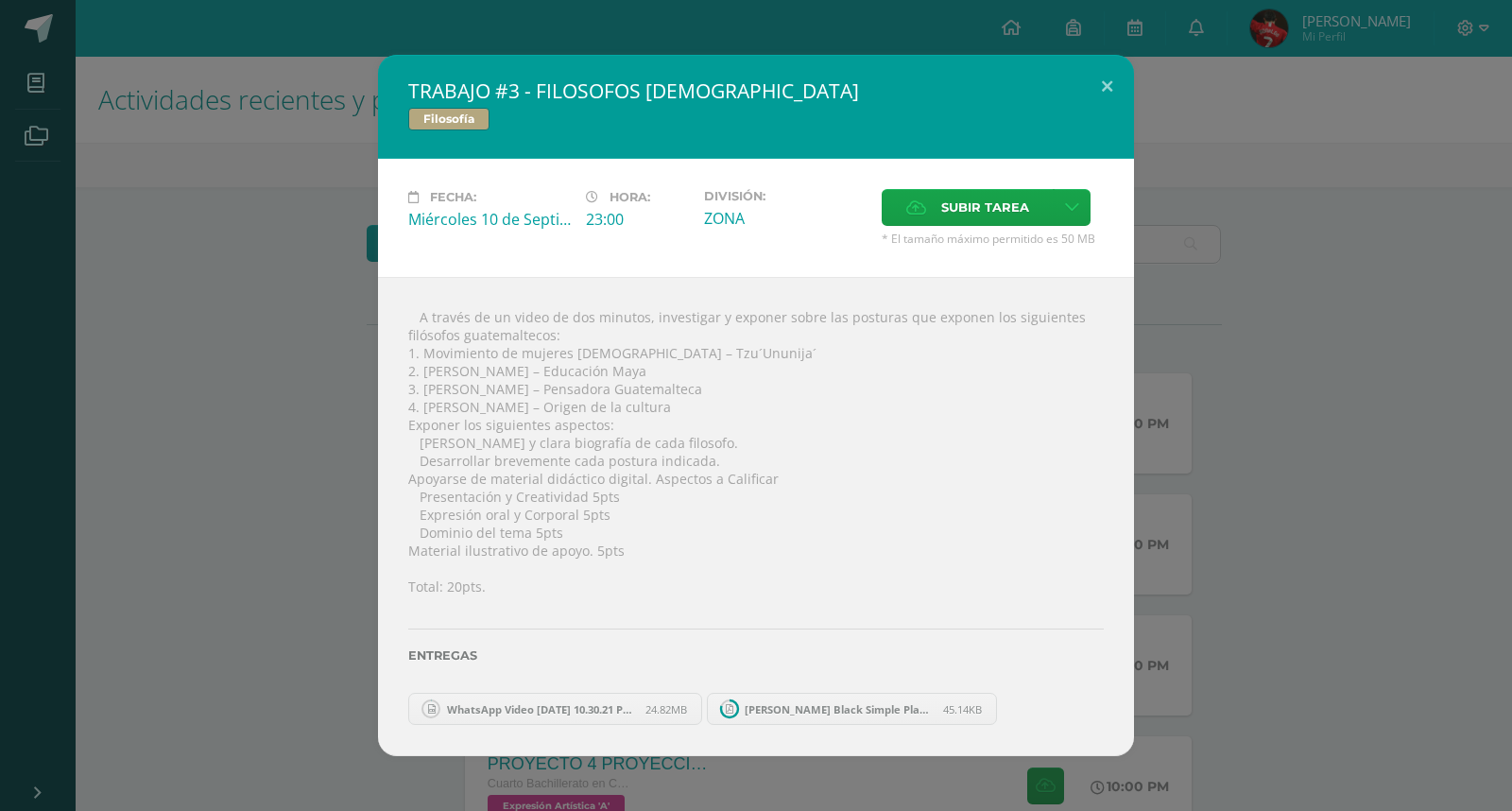
click at [560, 705] on span "WhatsApp Video 2025-09-10 at 10.30.21 PM.mp4" at bounding box center [542, 709] width 208 height 14
click at [560, 705] on link "WhatsApp Video 2025-09-10 at 10.30.21 PM.mp4 24.82MB" at bounding box center [554, 708] width 294 height 32
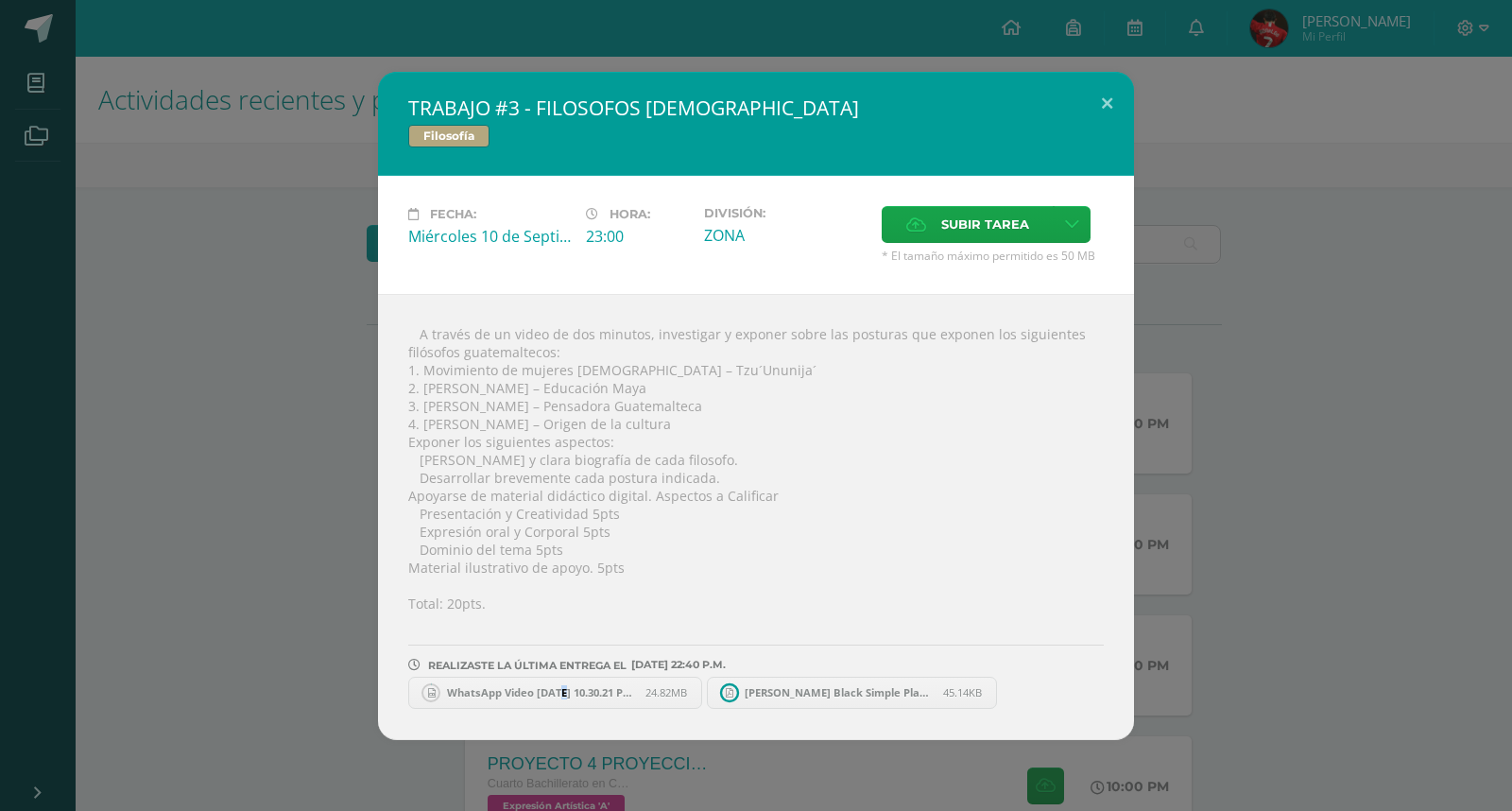
click at [560, 705] on link "WhatsApp Video 2025-09-10 at 10.30.21 PM.mp4 24.82MB" at bounding box center [554, 692] width 294 height 32
click at [627, 583] on div " A través de un video de dos minutos, investigar y exponer sobre las posturas …" at bounding box center [756, 517] width 756 height 446
click at [449, 689] on span "WhatsApp Video 2025-09-10 at 10.30.21 PM.mp4" at bounding box center [542, 692] width 208 height 14
click at [1270, 523] on div "TRABAJO #3 - FILOSOFOS [DEMOGRAPHIC_DATA] Filosofía Fecha: [DATE] Hora: 23:00 D…" at bounding box center [756, 405] width 1497 height 668
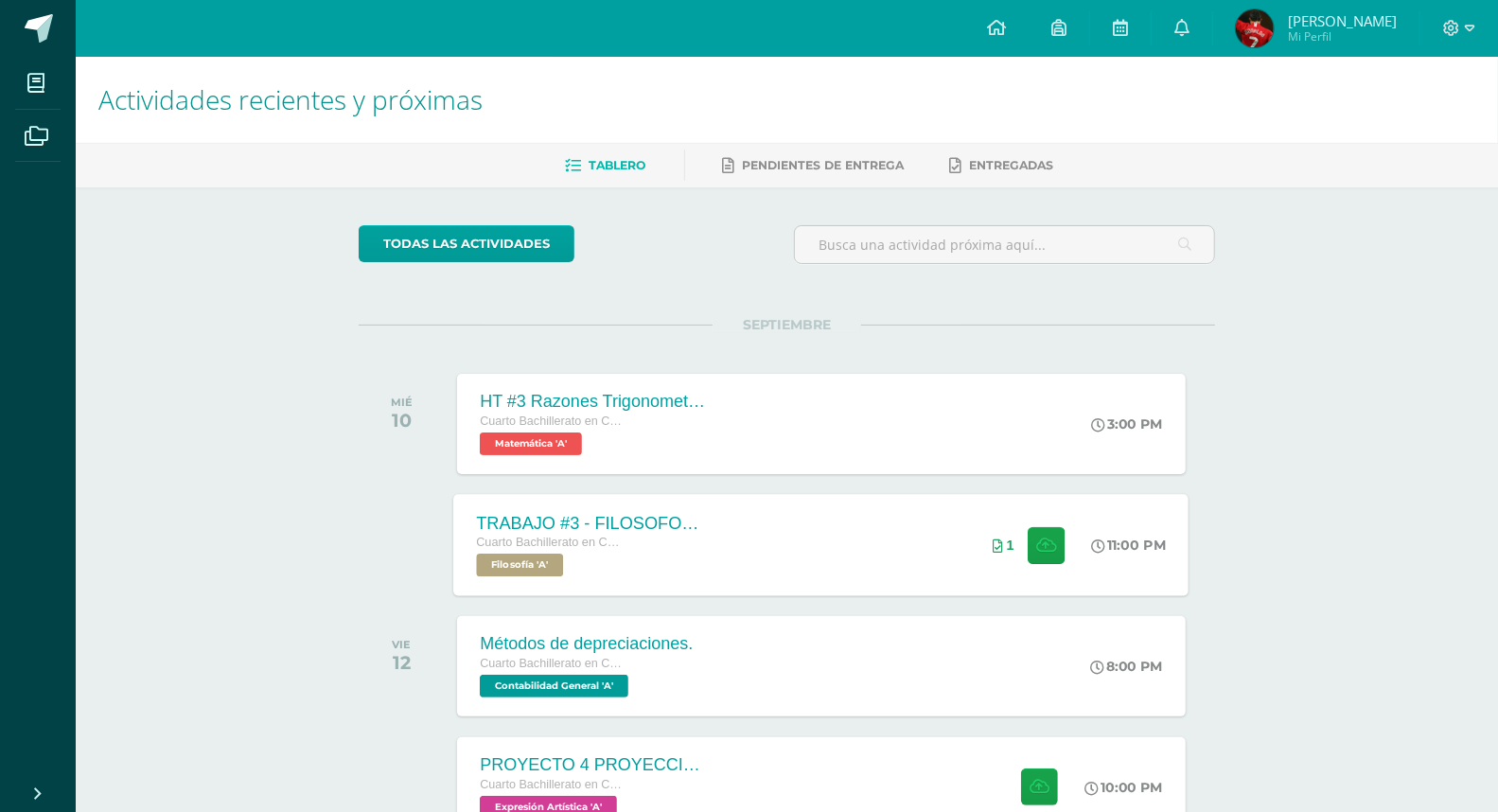
click at [1140, 525] on div "11:00 PM" at bounding box center [1139, 545] width 101 height 101
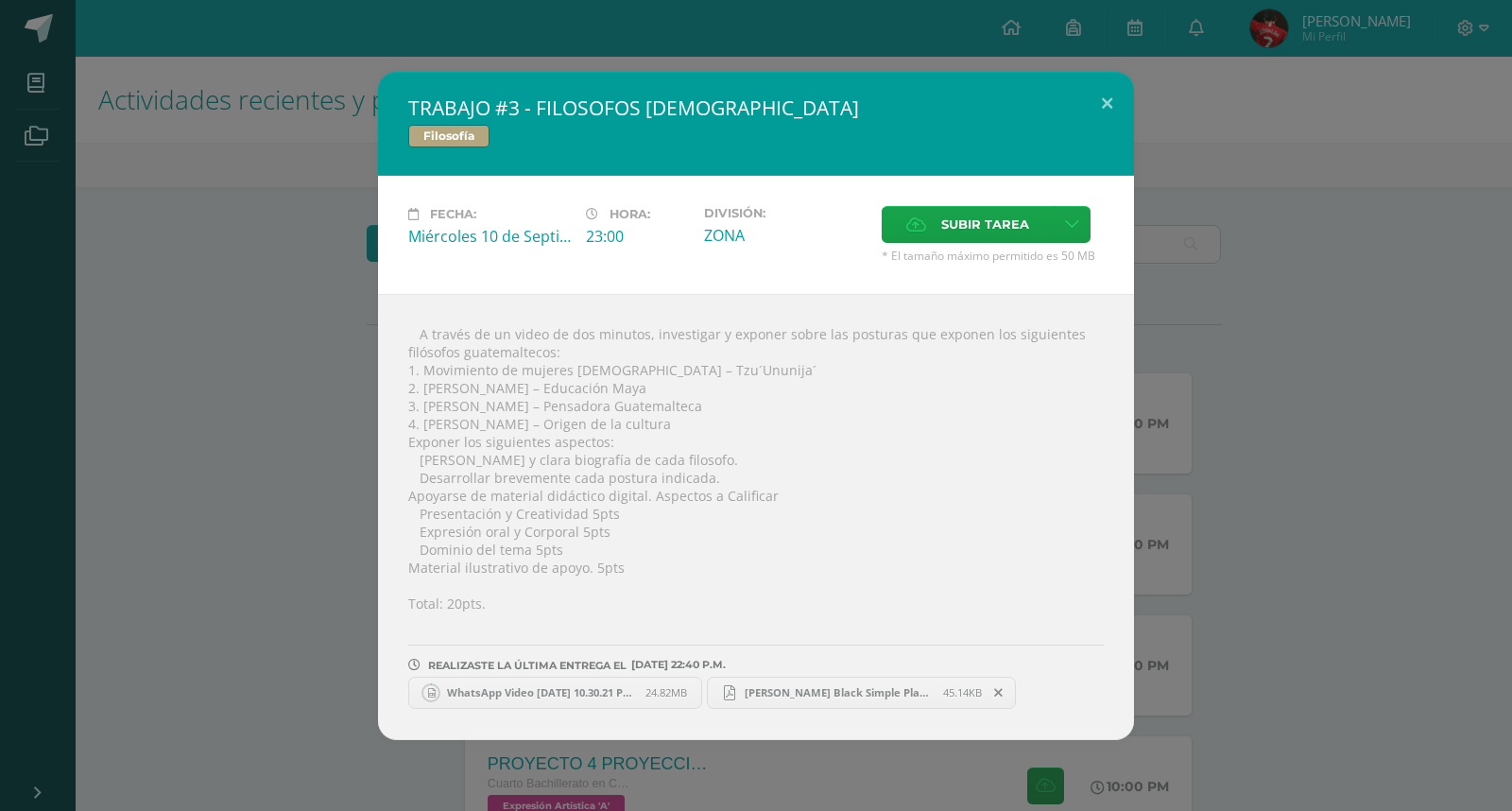
click at [642, 695] on span "WhatsApp Video 2025-09-10 at 10.30.21 PM.mp4" at bounding box center [542, 692] width 208 height 14
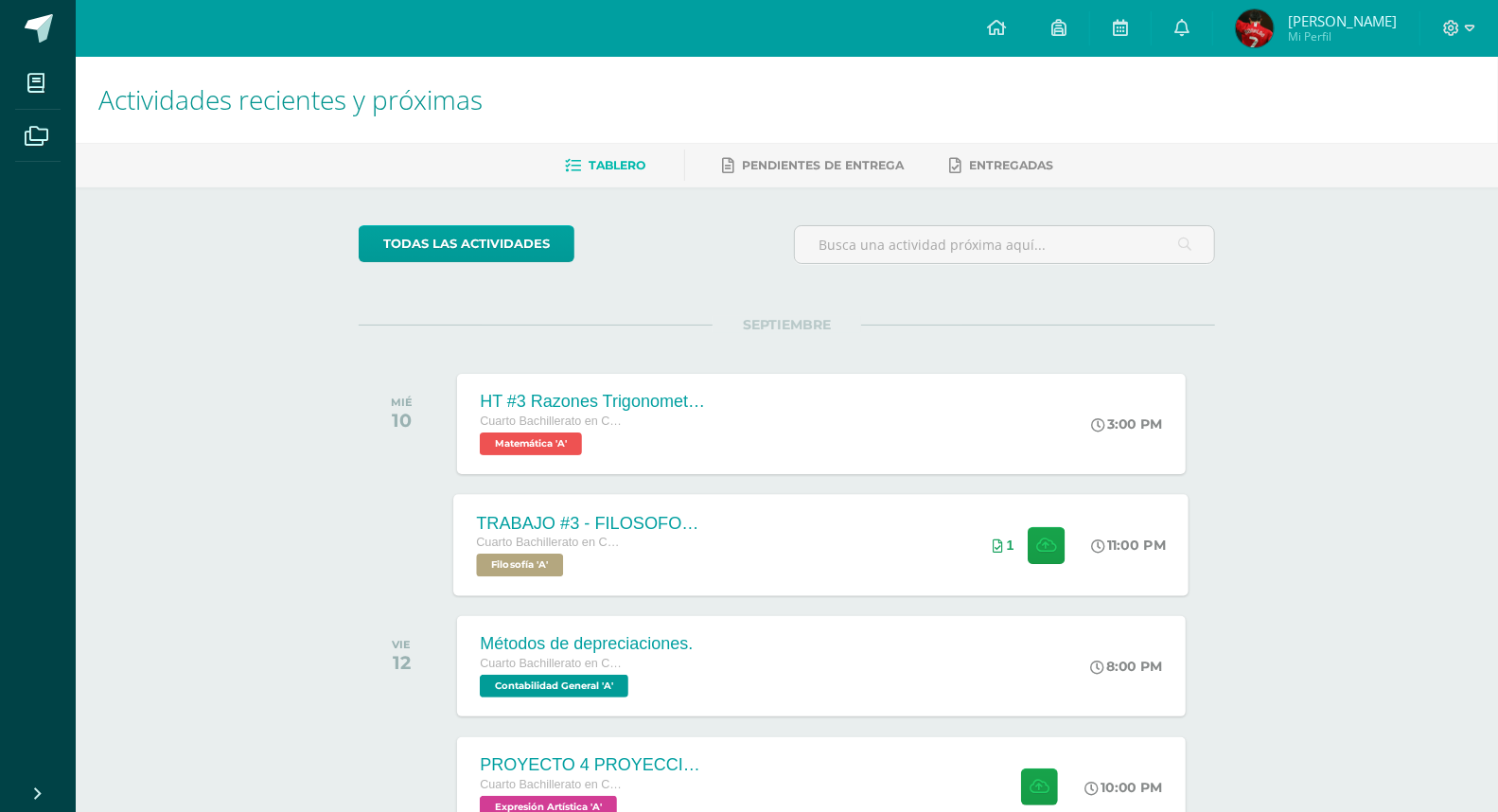
click at [920, 523] on div "TRABAJO #3 - FILOSOFOS [DEMOGRAPHIC_DATA] Cuarto Bachillerato en CCLL con Orien…" at bounding box center [821, 545] width 735 height 101
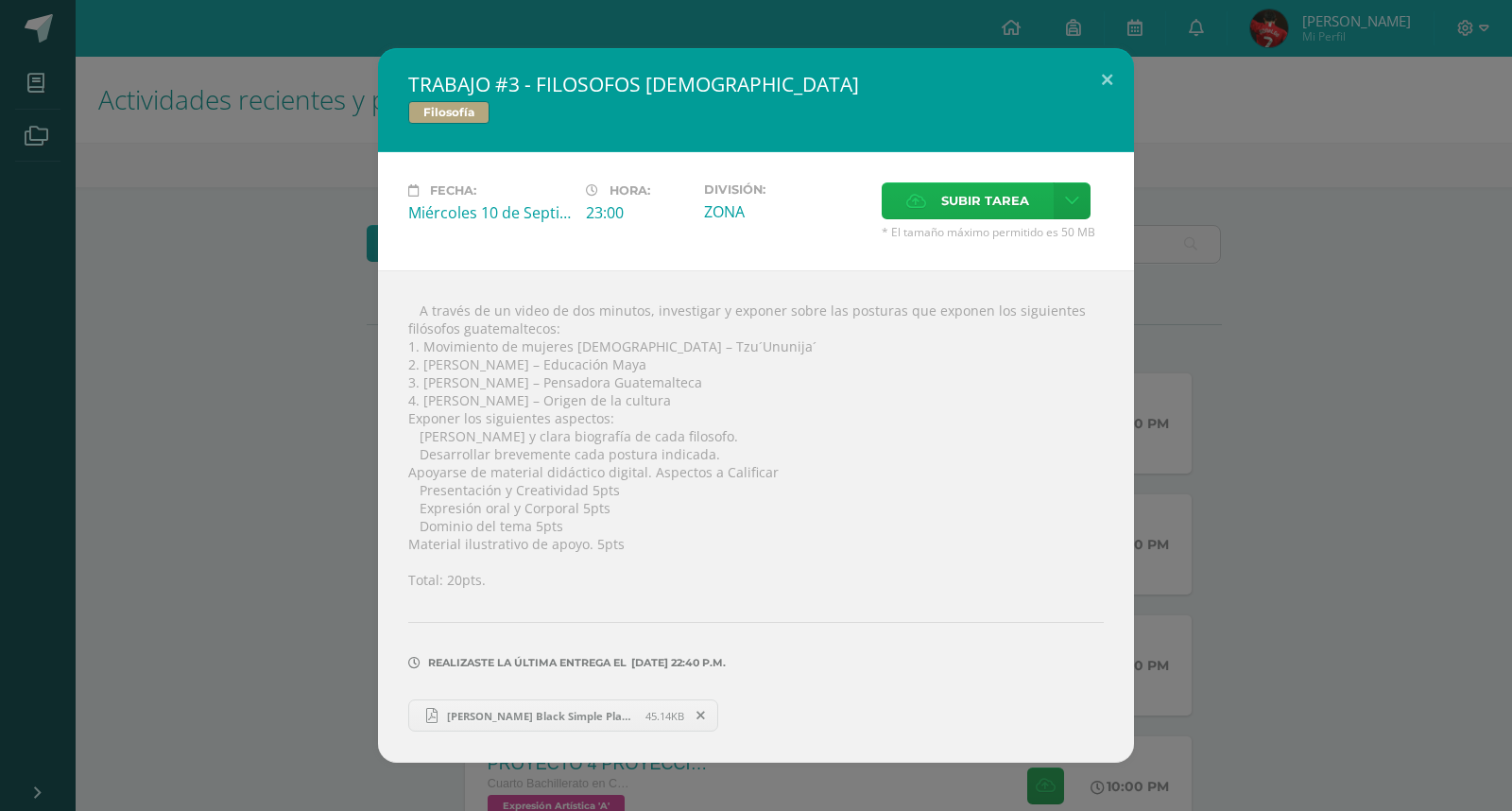
click at [999, 186] on span "Subir tarea" at bounding box center [985, 201] width 88 height 35
click at [0, 0] on input "Subir tarea" at bounding box center [0, 0] width 0 height 0
click at [996, 186] on span "Subir tarea" at bounding box center [985, 201] width 88 height 35
click at [0, 0] on input "Subir tarea" at bounding box center [0, 0] width 0 height 0
click at [779, 704] on link "WhatsApp Video [DATE] 10.30.21 PM.mp4 24.82MB" at bounding box center [870, 715] width 294 height 32
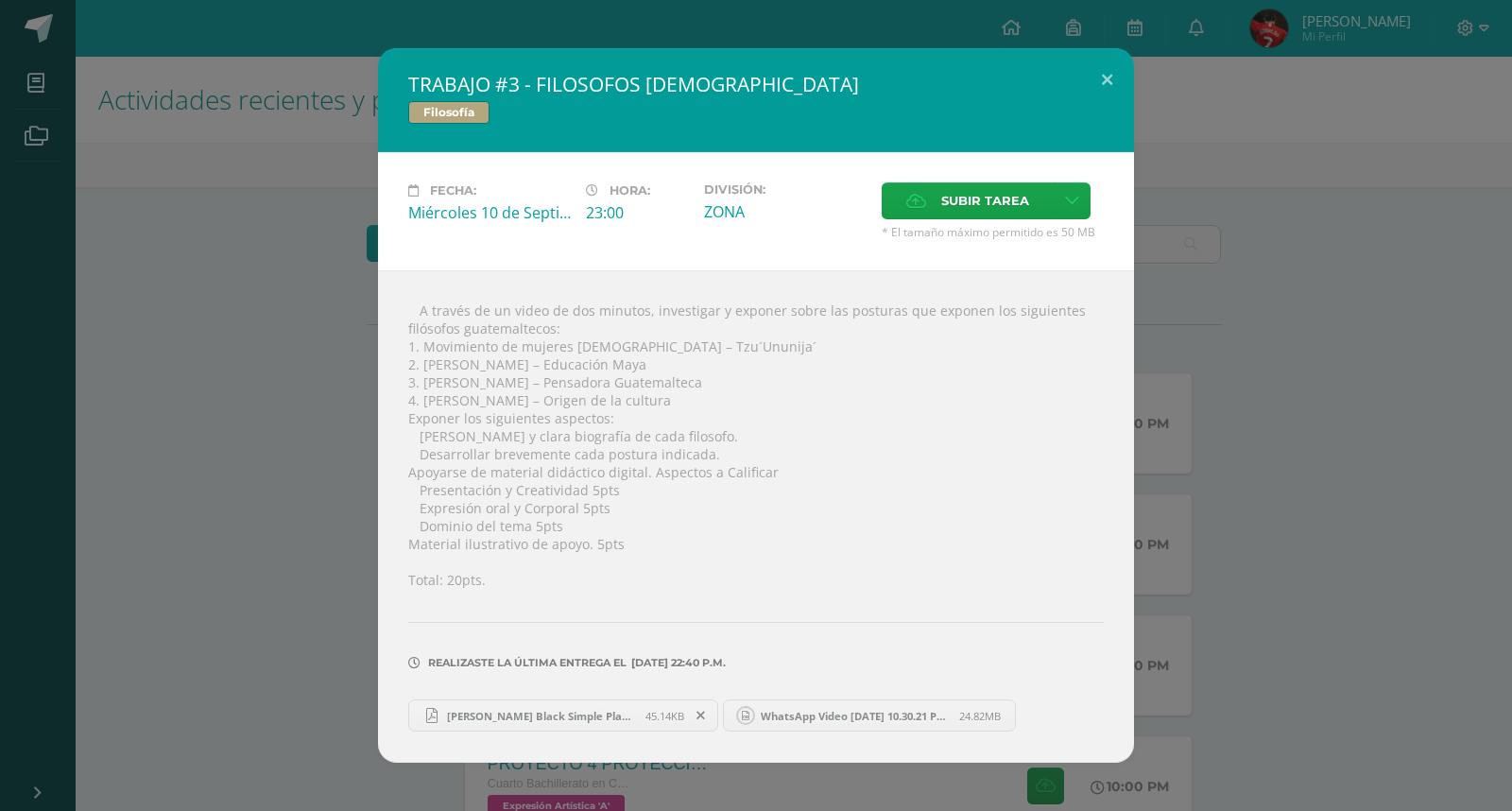
click at [1285, 591] on div "TRABAJO #3 - FILOSOFOS [DEMOGRAPHIC_DATA] Filosofía Fecha: [DATE] Hora: 23:00 D…" at bounding box center [756, 405] width 1497 height 715
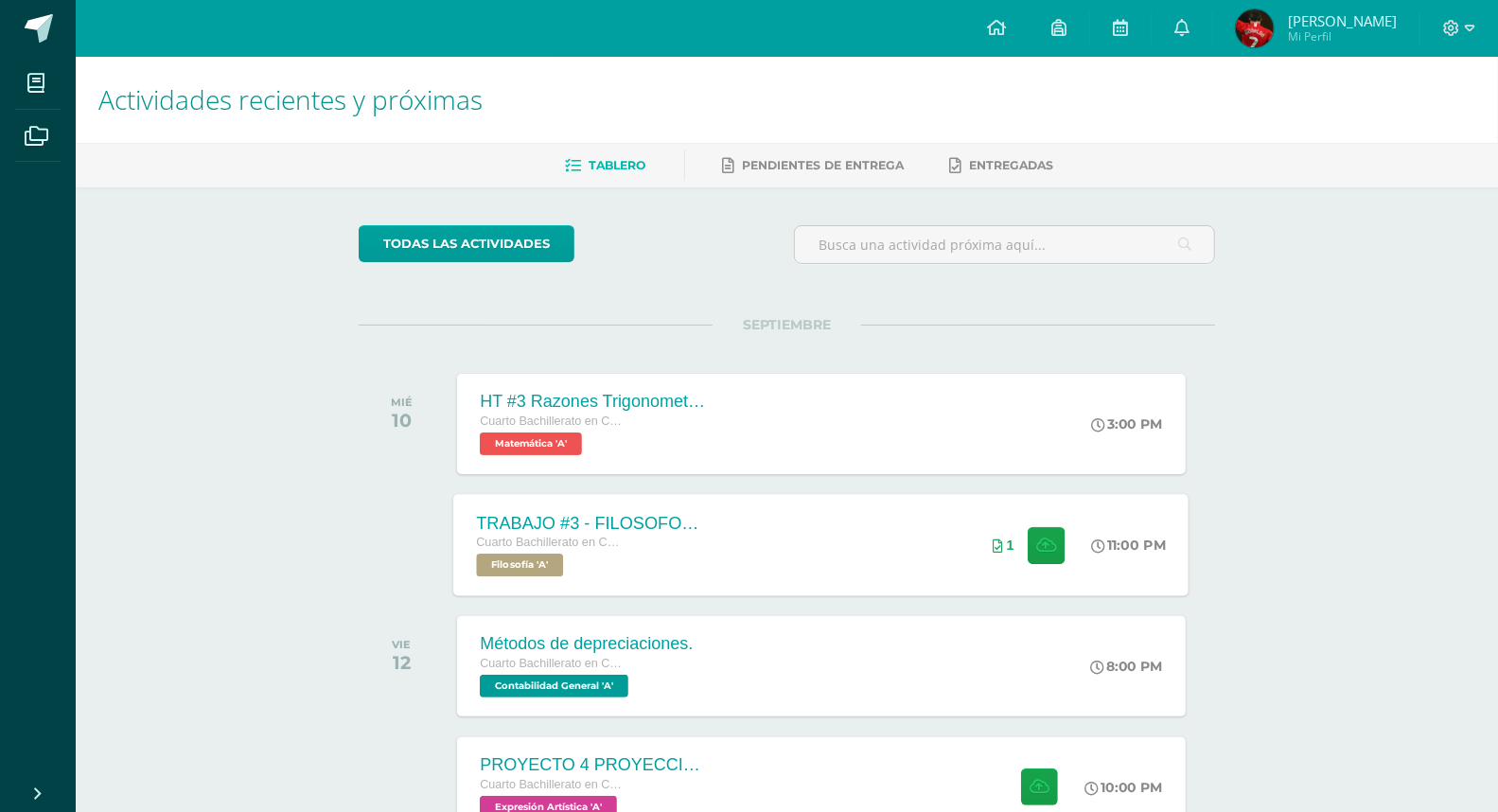
click at [987, 530] on div "1" at bounding box center [1030, 545] width 119 height 101
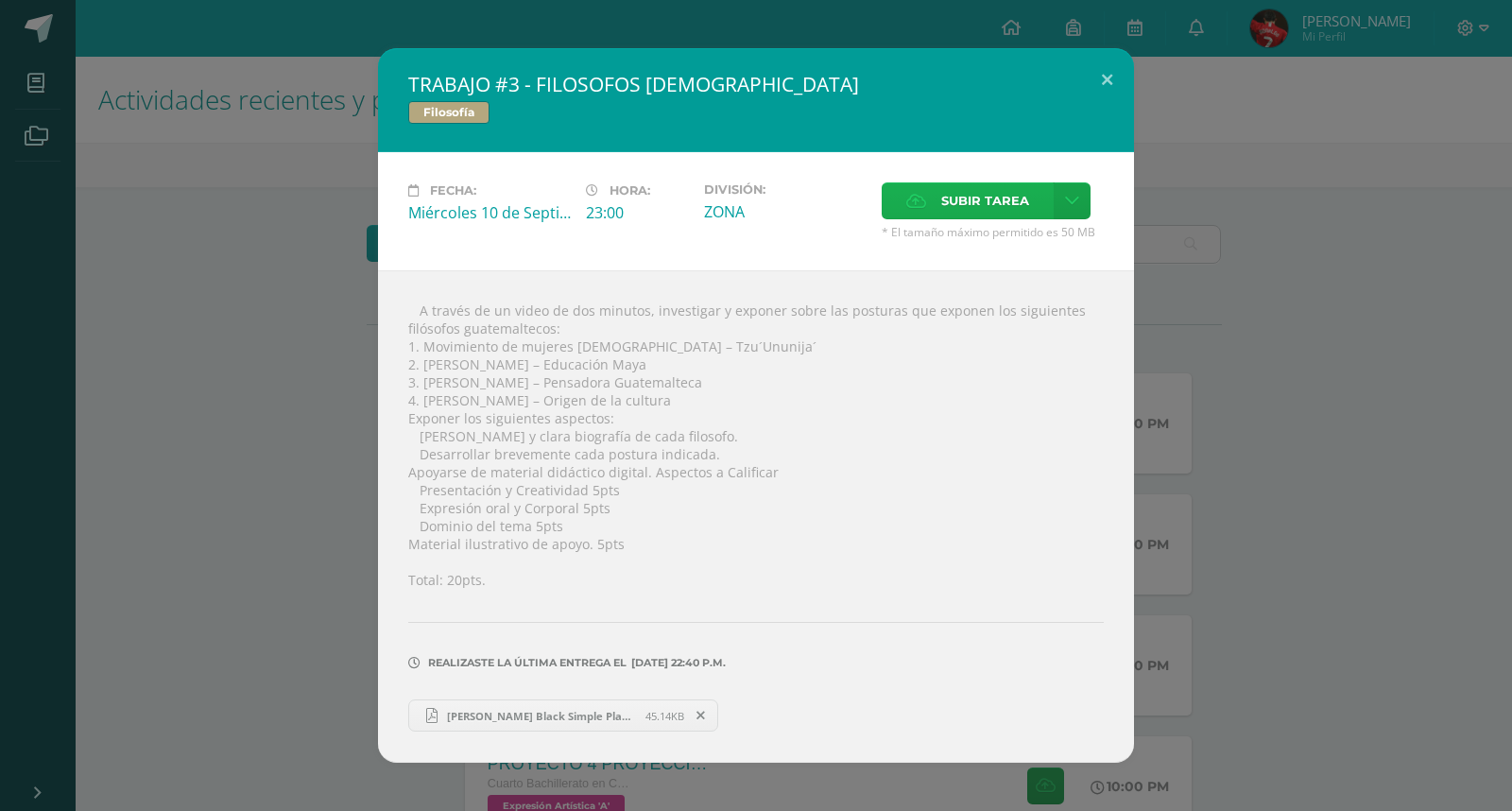
click at [1002, 184] on span "Subir tarea" at bounding box center [985, 201] width 88 height 35
click at [0, 0] on input "Subir tarea" at bounding box center [0, 0] width 0 height 0
click at [1012, 197] on span "Subir tarea" at bounding box center [985, 201] width 88 height 35
click at [0, 0] on input "Subir tarea" at bounding box center [0, 0] width 0 height 0
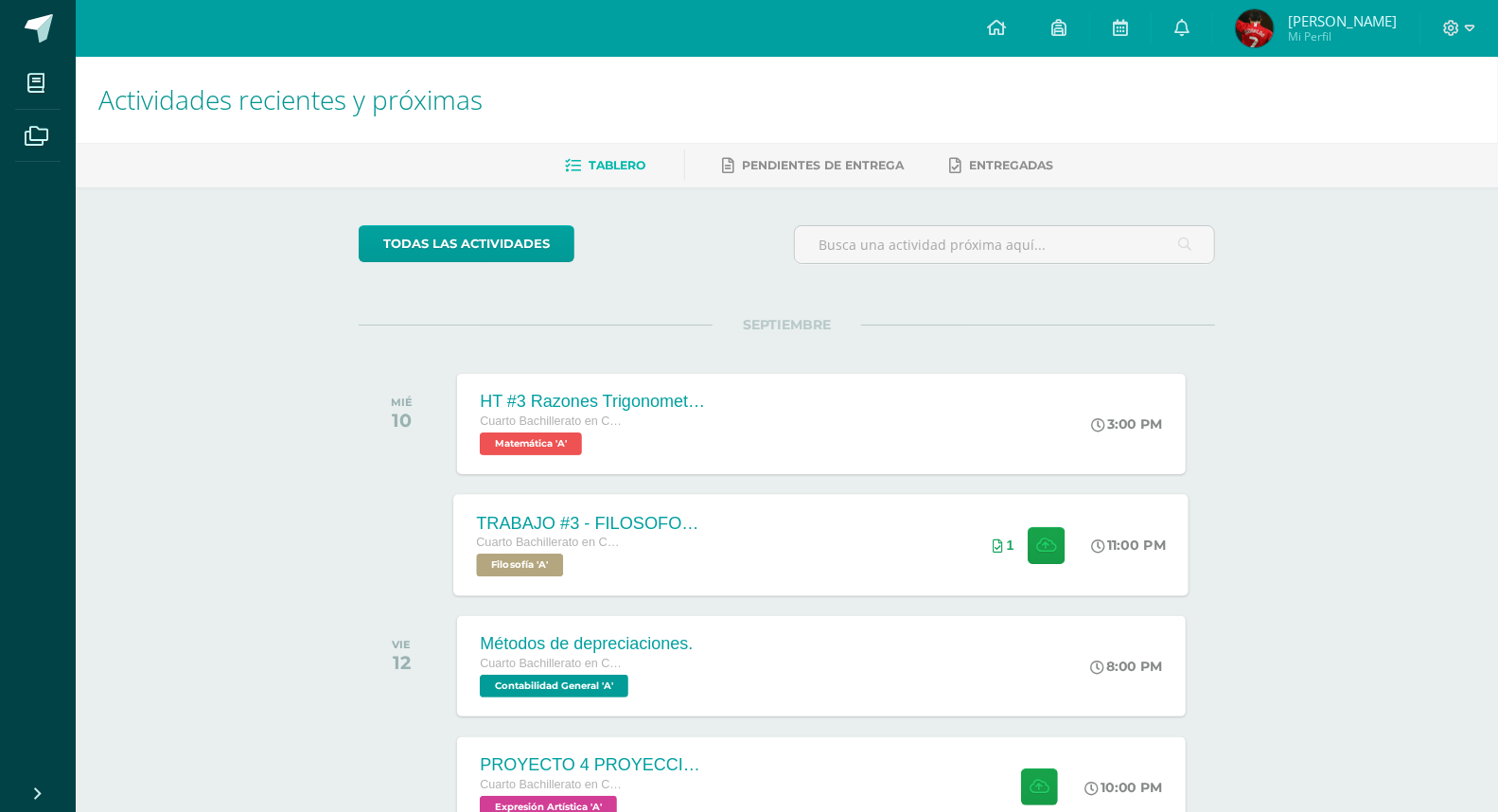
click at [801, 552] on div "TRABAJO #3 - FILOSOFOS [DEMOGRAPHIC_DATA] Cuarto Bachillerato en CCLL con Orien…" at bounding box center [821, 545] width 735 height 101
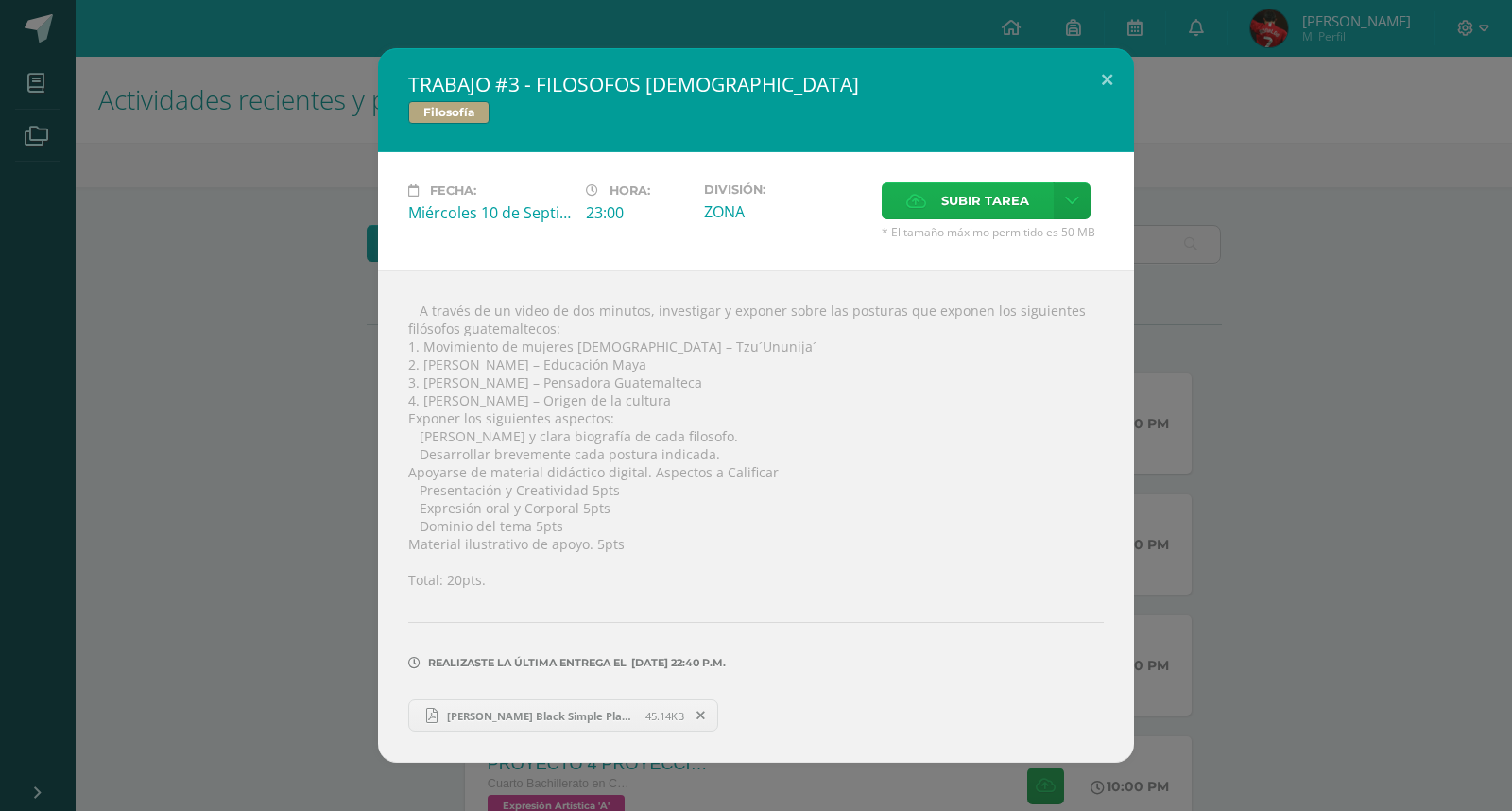
click at [957, 220] on div "Subir tarea" at bounding box center [992, 203] width 222 height 41
click at [957, 219] on label "Subir tarea" at bounding box center [967, 201] width 172 height 37
click at [0, 0] on input "Subir tarea" at bounding box center [0, 0] width 0 height 0
click at [1231, 554] on div "TRABAJO #3 - FILOSOFOS [DEMOGRAPHIC_DATA] Filosofía Fecha: [DATE] Hora: 23:00 D…" at bounding box center [756, 405] width 1497 height 715
